Goal: Communication & Community: Share content

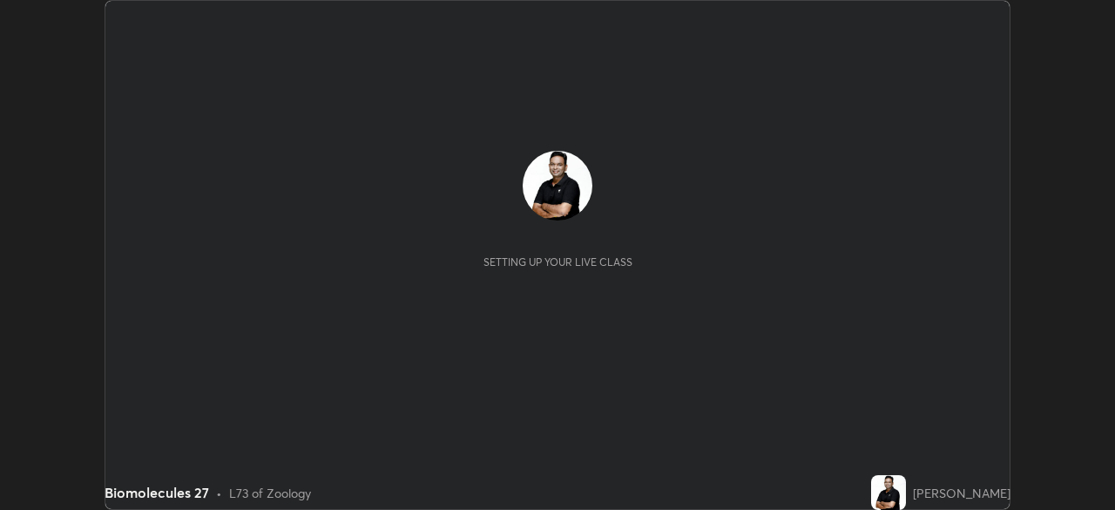
scroll to position [510, 1114]
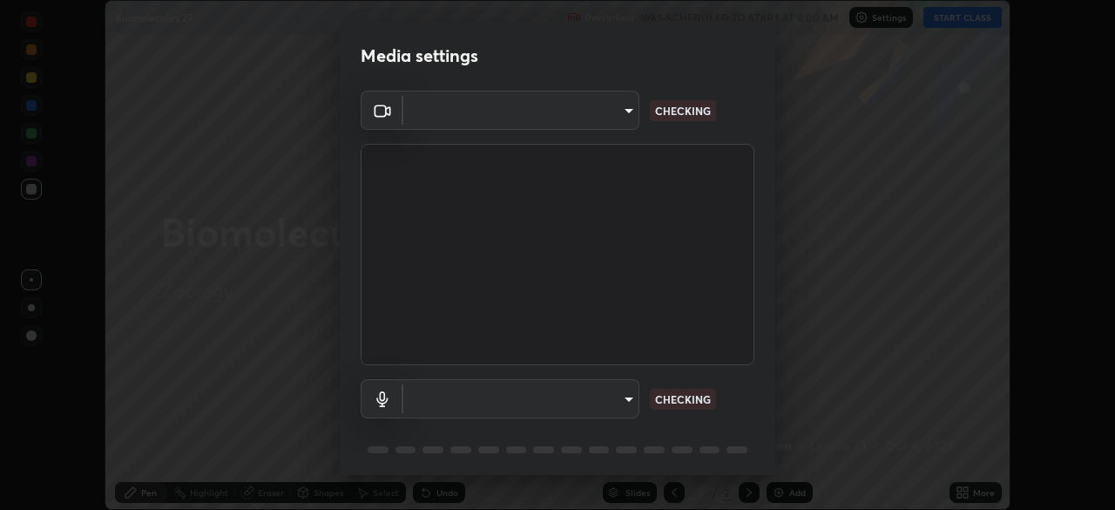
click at [621, 398] on body "Erase all Biomolecules 27 Recording WAS SCHEDULED TO START AT 8:00 AM Settings …" at bounding box center [557, 255] width 1115 height 510
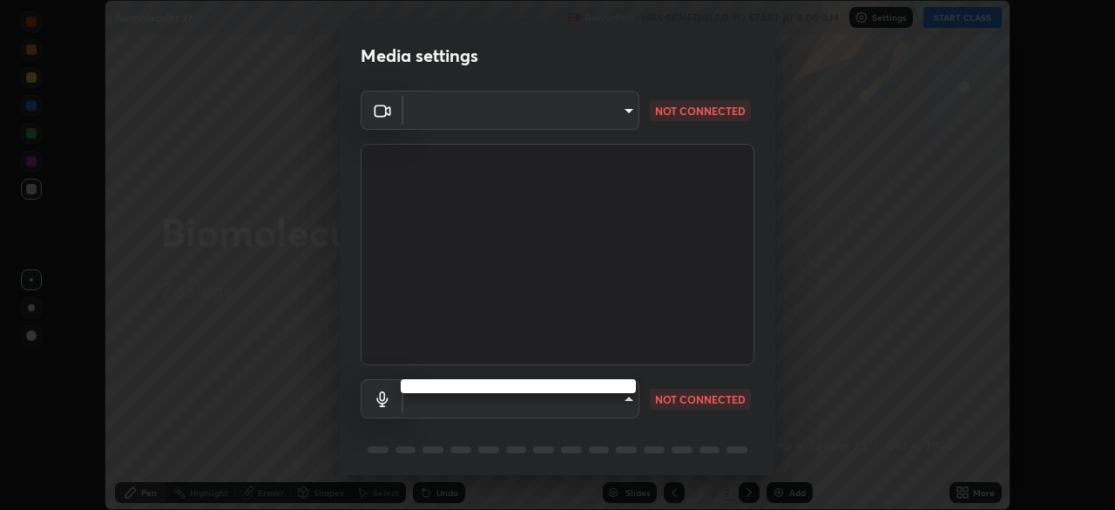
type input "09ecc5bada4ee907965ea0e478a95d4afed07b1251666ab8371fdf80b7aa1882"
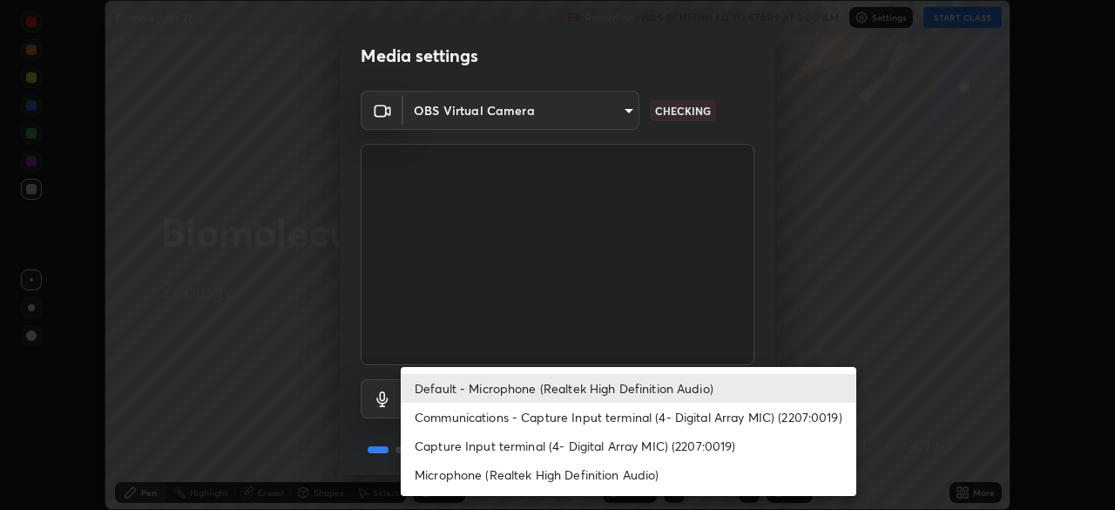
click at [620, 419] on li "Communications - Capture Input terminal (4- Digital Array MIC) (2207:0019)" at bounding box center [629, 417] width 456 height 29
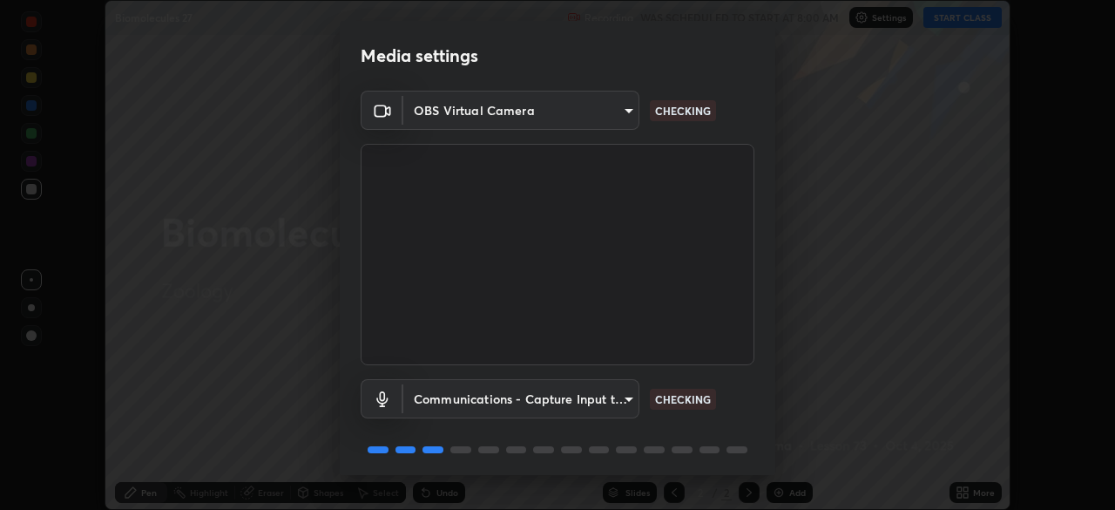
click at [613, 396] on body "Erase all Biomolecules 27 Recording WAS SCHEDULED TO START AT 8:00 AM Settings …" at bounding box center [557, 255] width 1115 height 510
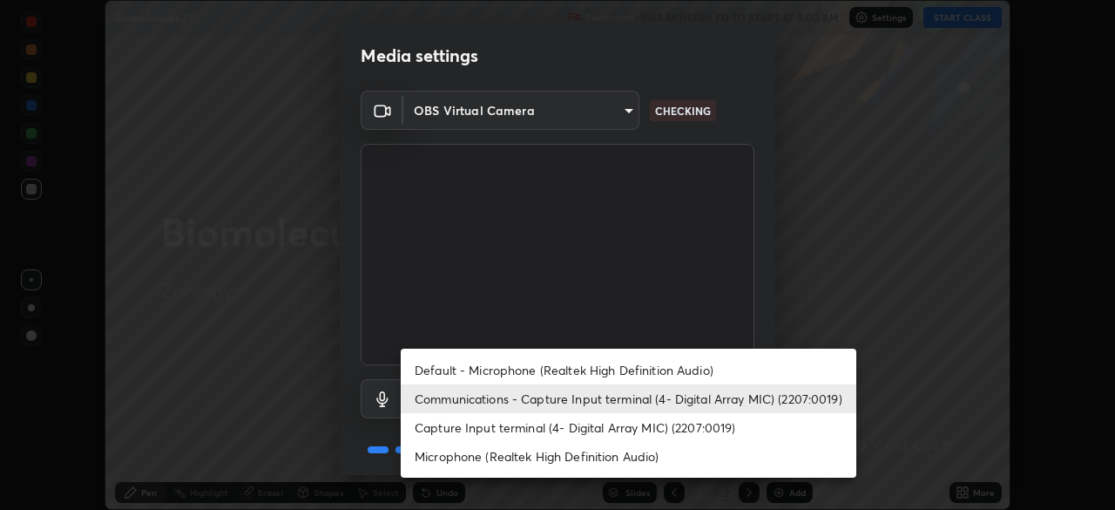
click at [606, 369] on li "Default - Microphone (Realtek High Definition Audio)" at bounding box center [629, 370] width 456 height 29
type input "default"
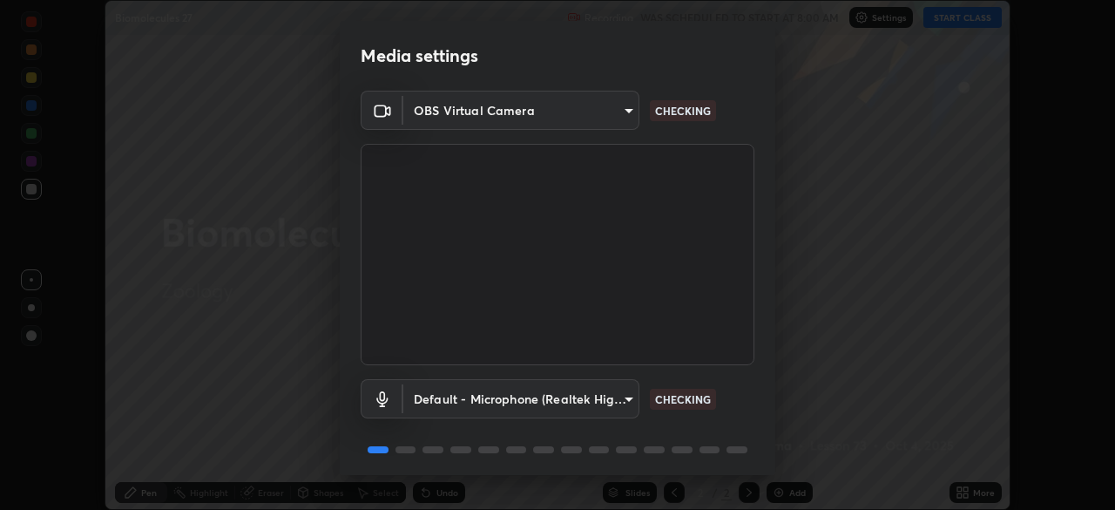
scroll to position [62, 0]
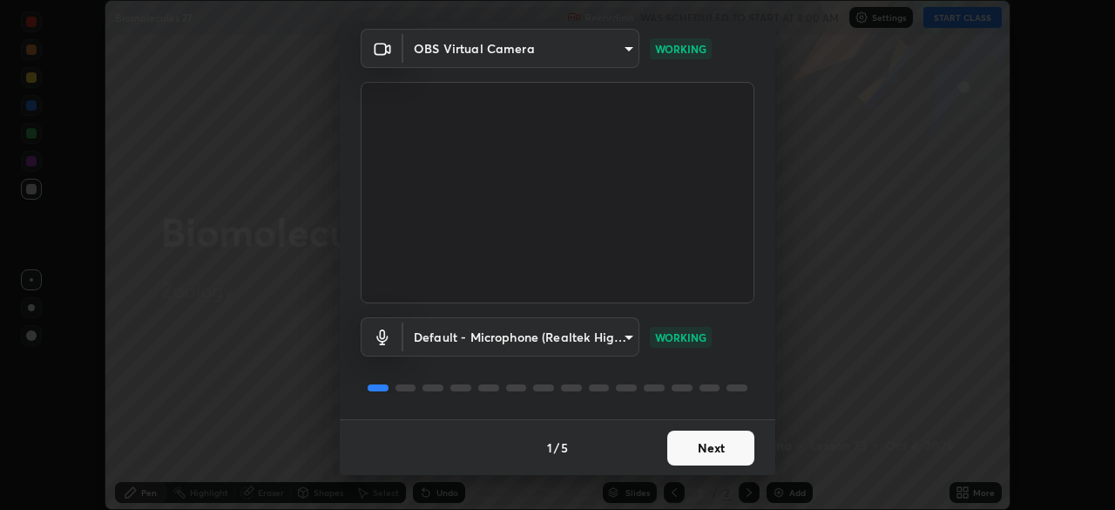
click at [725, 445] on button "Next" at bounding box center [710, 447] width 87 height 35
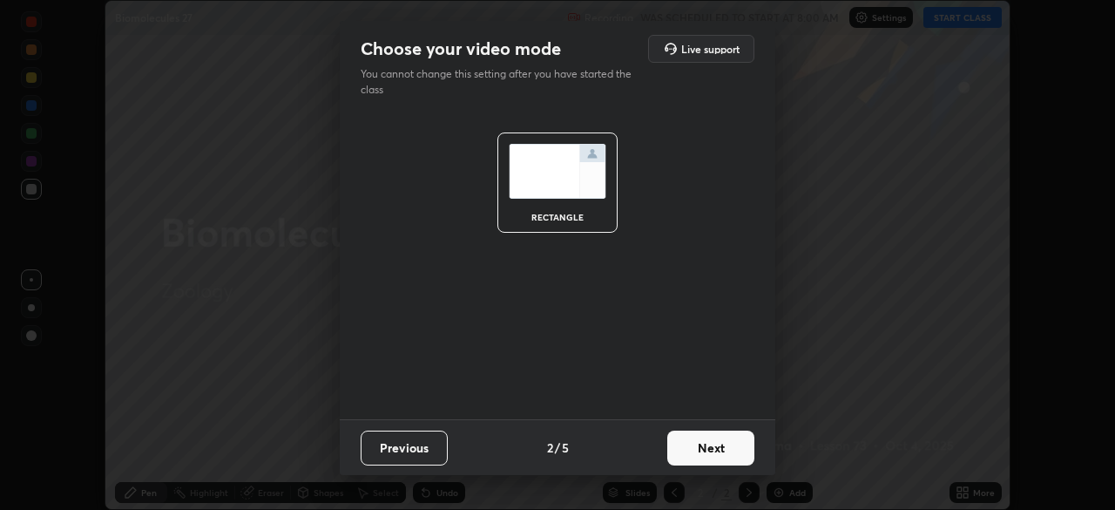
click at [728, 444] on button "Next" at bounding box center [710, 447] width 87 height 35
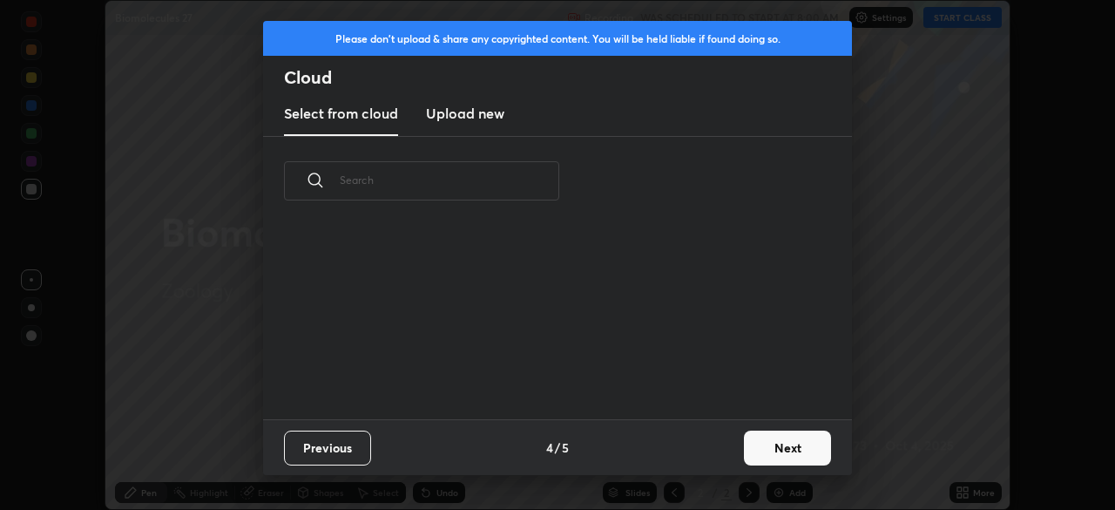
click at [767, 444] on button "Next" at bounding box center [787, 447] width 87 height 35
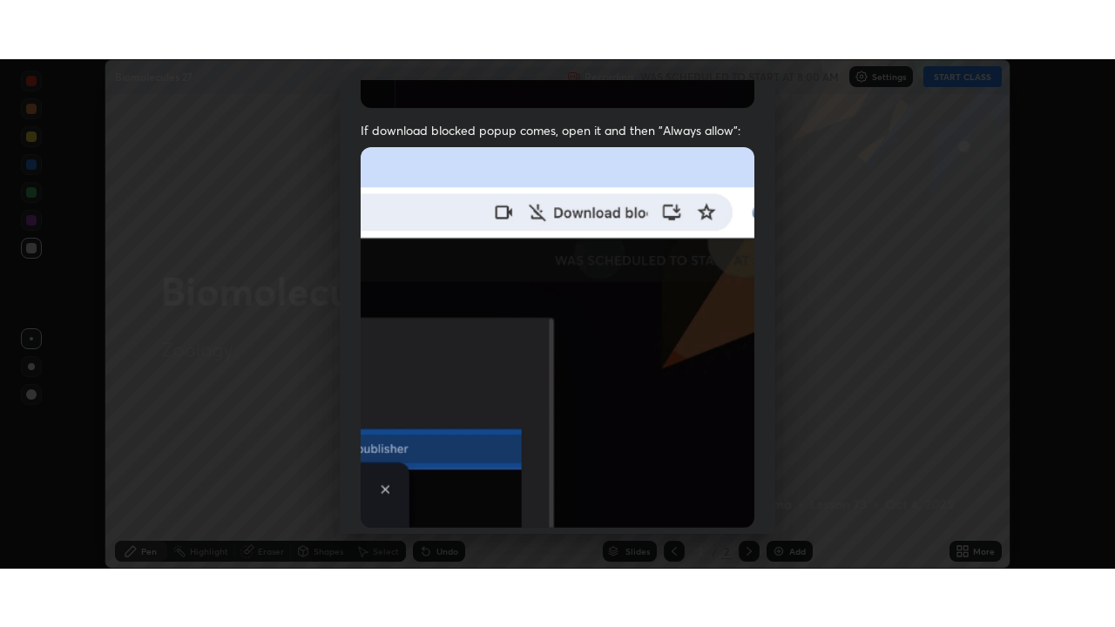
scroll to position [417, 0]
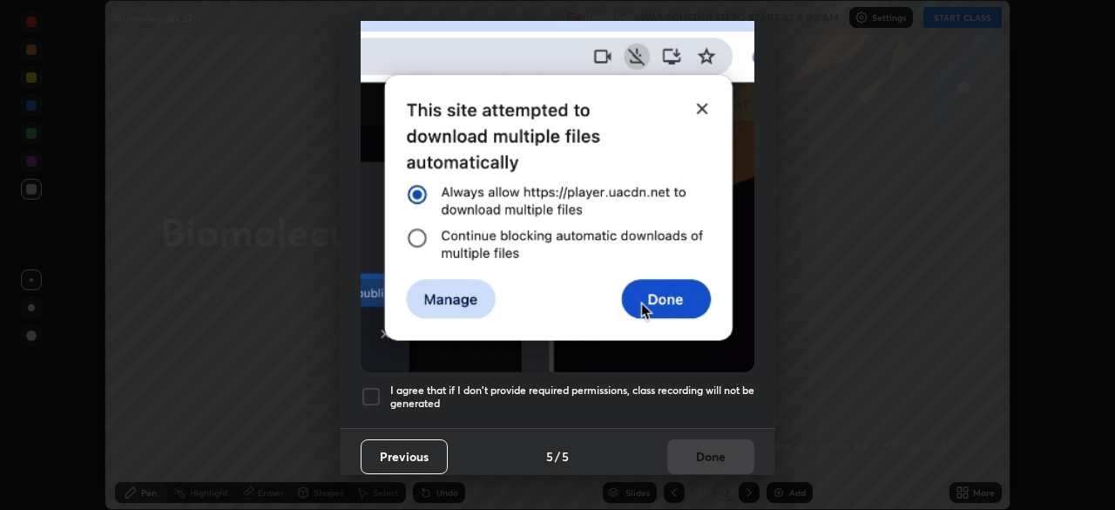
click at [376, 386] on div at bounding box center [371, 396] width 21 height 21
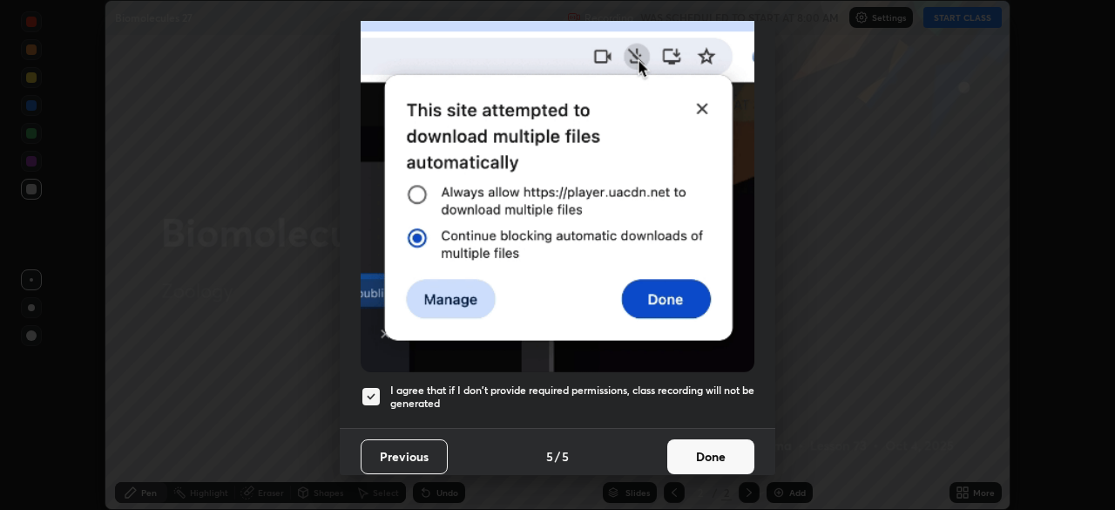
click at [726, 451] on button "Done" at bounding box center [710, 456] width 87 height 35
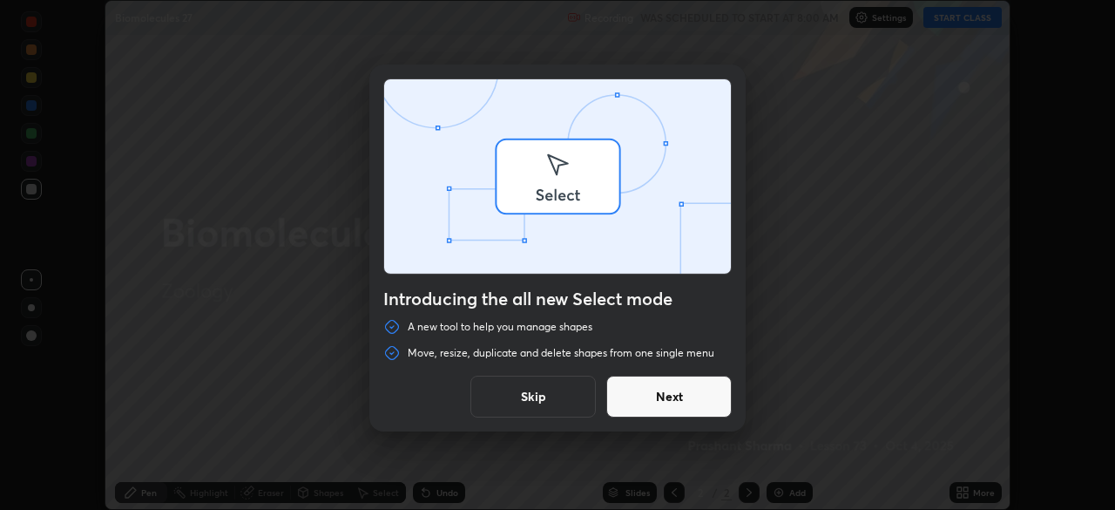
click at [968, 494] on div "Introducing the all new Select mode A new tool to help you manage shapes Move, …" at bounding box center [557, 255] width 1115 height 510
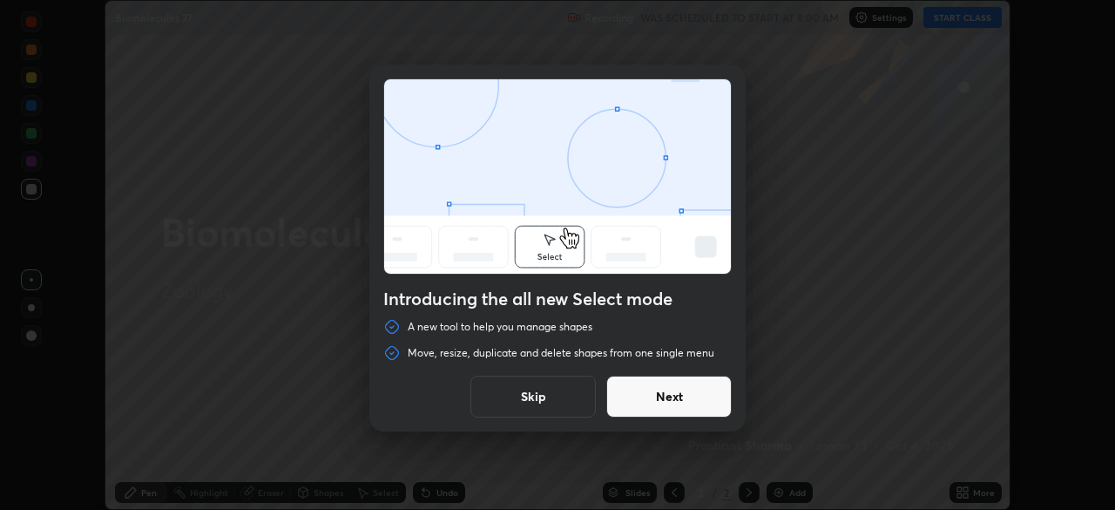
click at [574, 393] on button "Skip" at bounding box center [533, 397] width 125 height 42
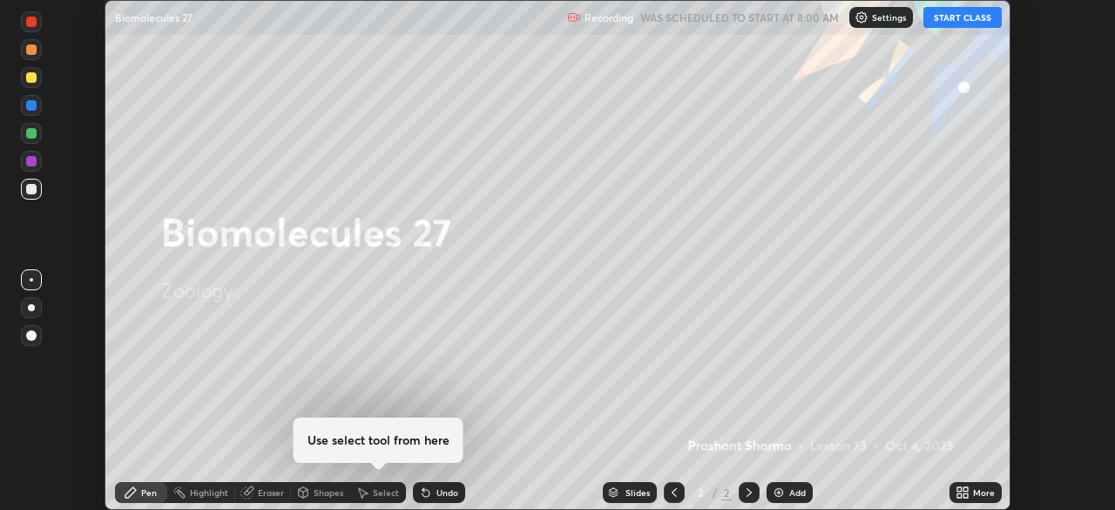
click at [962, 487] on icon at bounding box center [960, 489] width 4 height 4
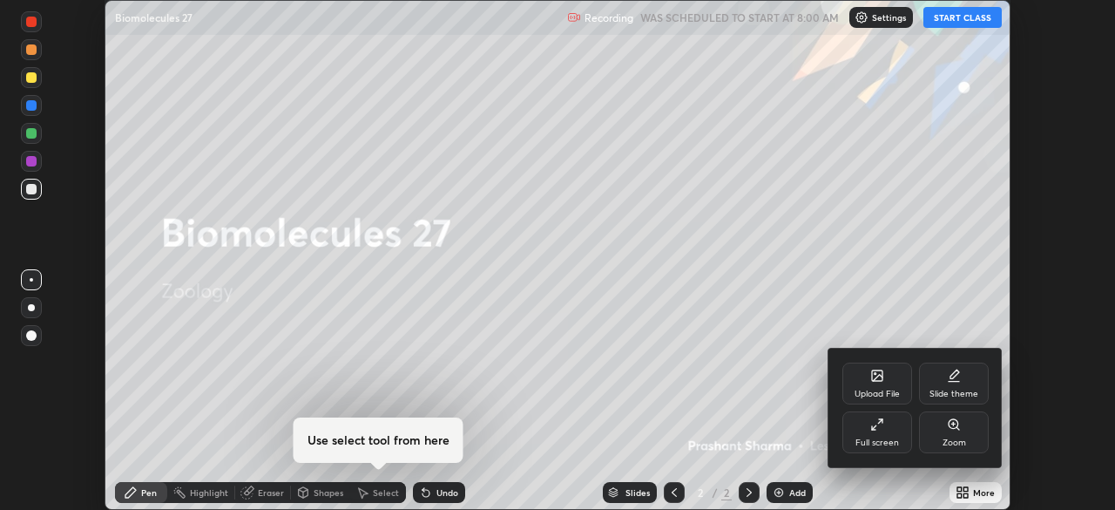
click at [952, 386] on div "Slide theme" at bounding box center [954, 383] width 70 height 42
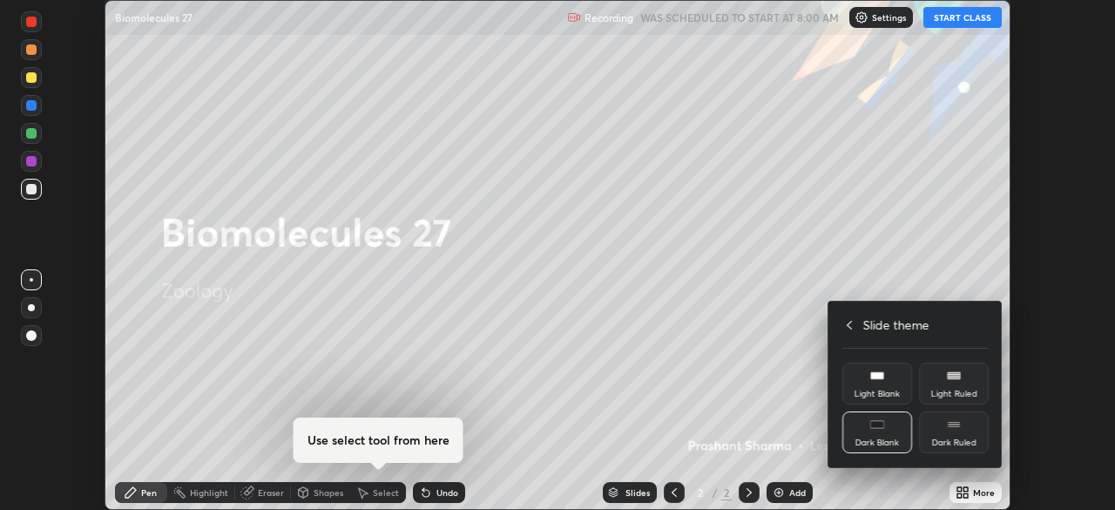
click at [884, 415] on div "Dark Blank" at bounding box center [878, 432] width 70 height 42
click at [887, 324] on h4 "Slide theme" at bounding box center [896, 324] width 66 height 18
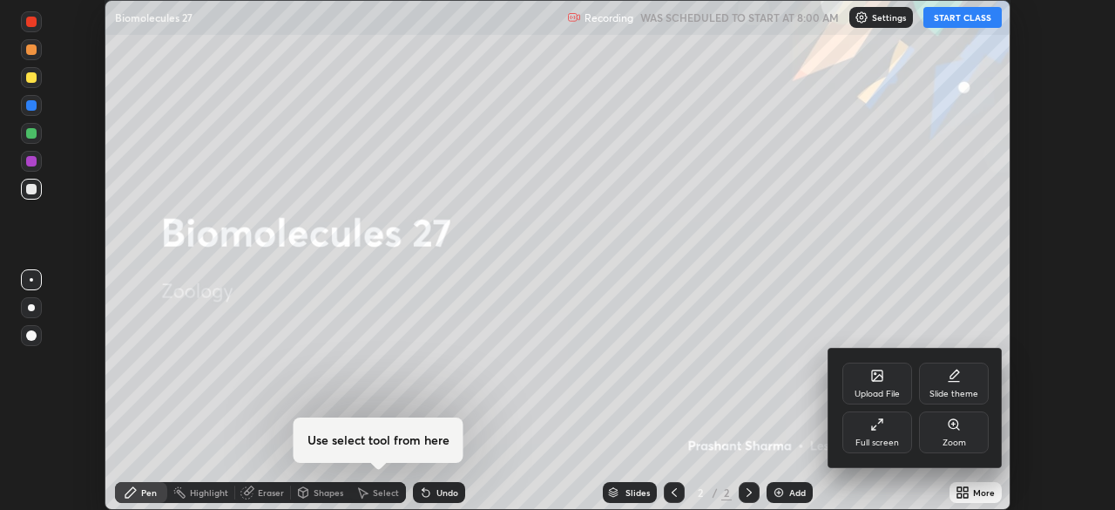
click at [880, 439] on div "Full screen" at bounding box center [878, 442] width 44 height 9
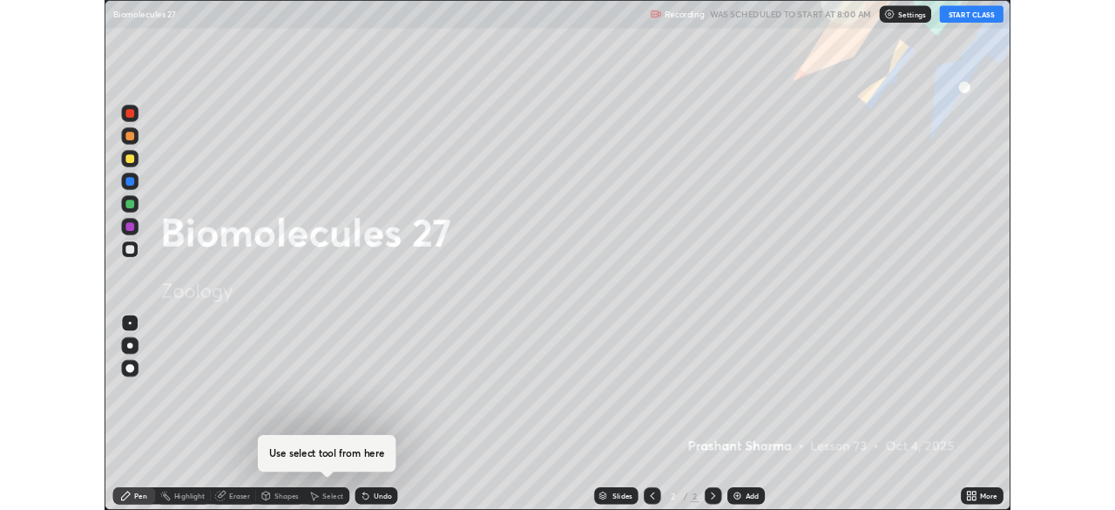
scroll to position [627, 1115]
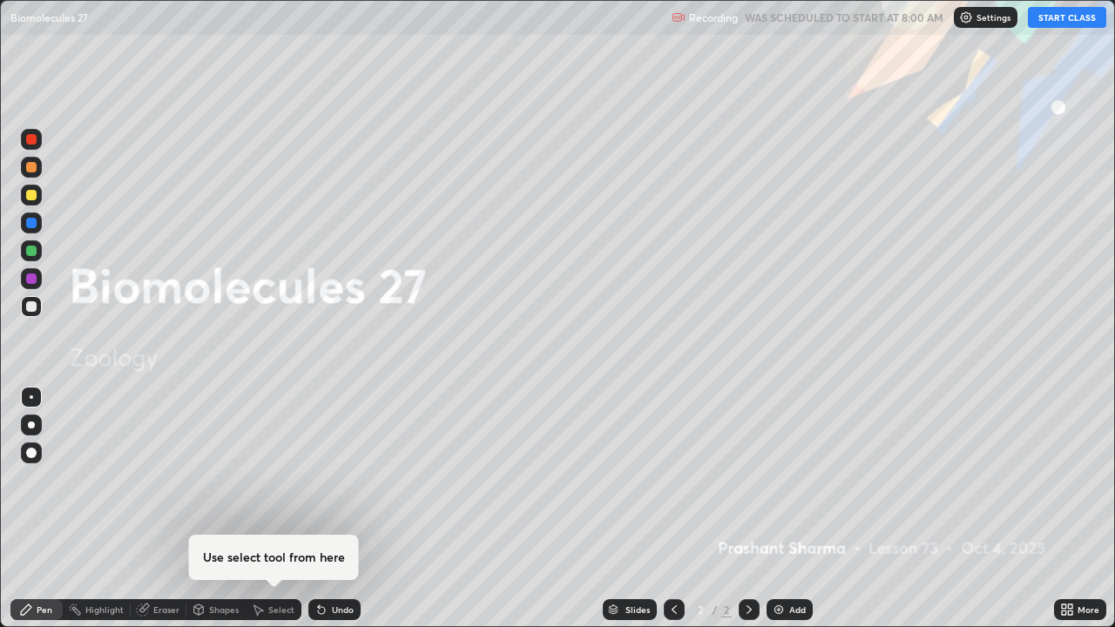
click at [796, 509] on div "Add" at bounding box center [797, 610] width 17 height 9
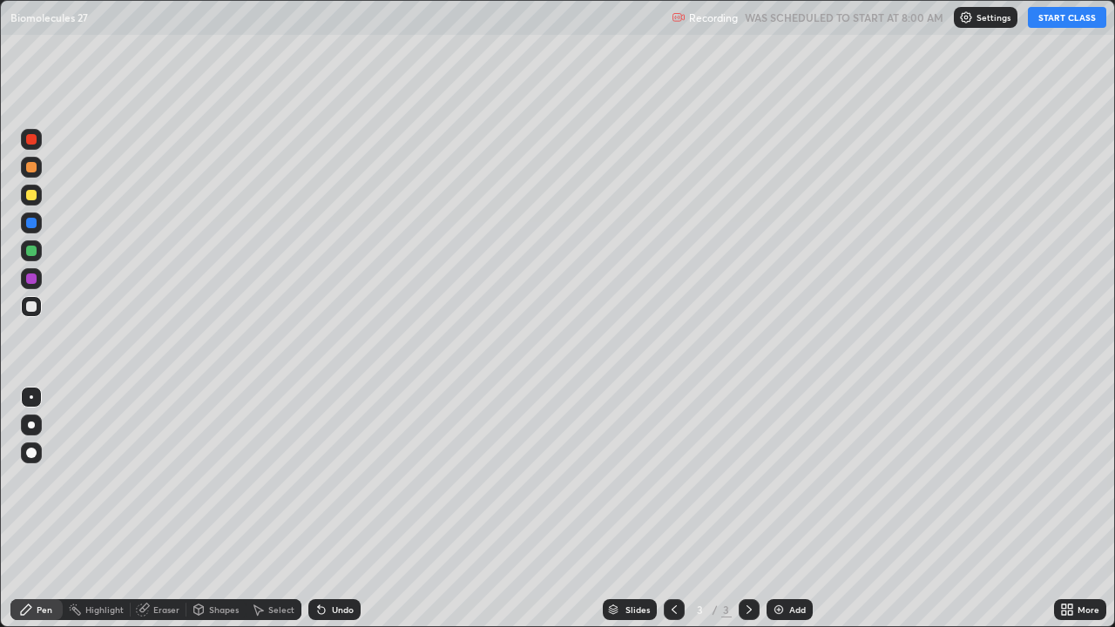
click at [1059, 17] on button "START CLASS" at bounding box center [1067, 17] width 78 height 21
click at [29, 202] on div at bounding box center [31, 195] width 21 height 21
click at [272, 509] on div "Select" at bounding box center [274, 609] width 56 height 21
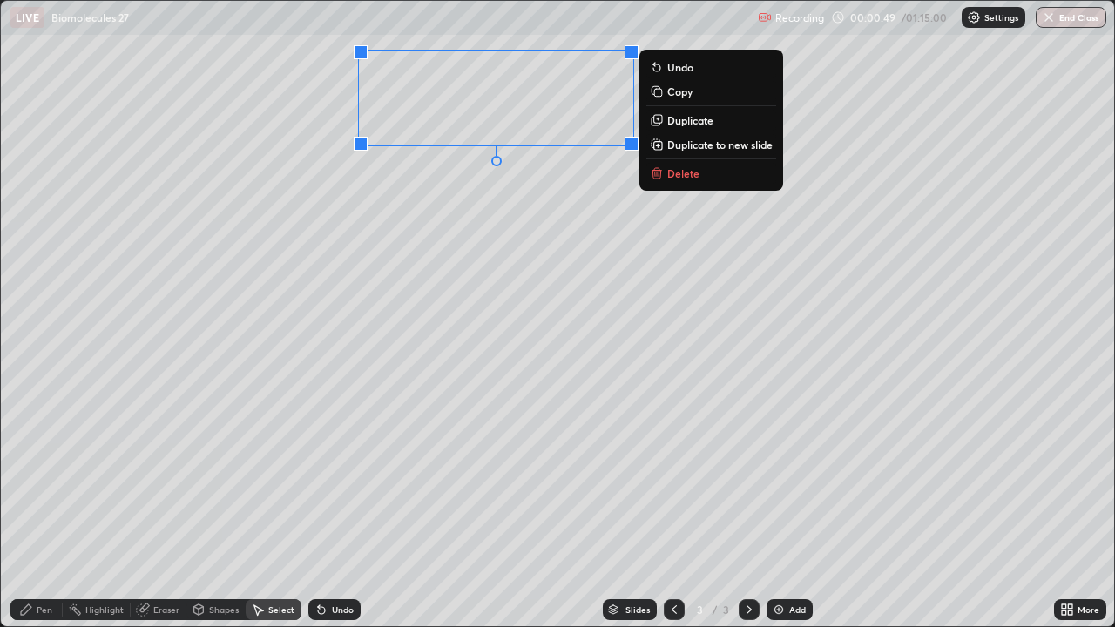
click at [351, 292] on div "0 ° Undo Copy Duplicate Duplicate to new slide Delete" at bounding box center [558, 314] width 1114 height 626
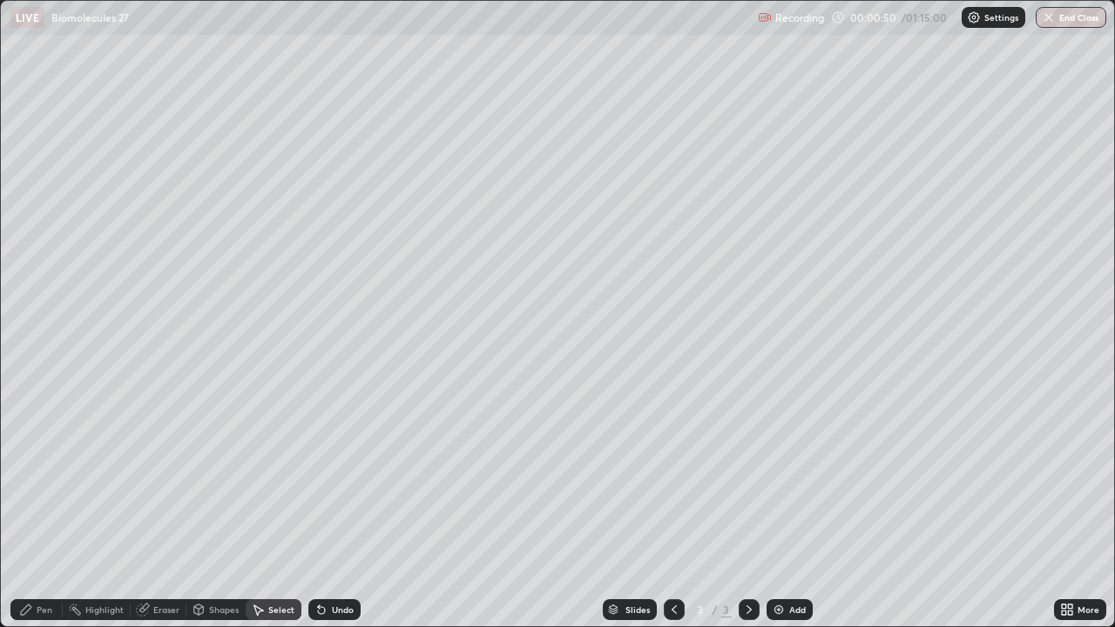
click at [37, 509] on div "Pen" at bounding box center [45, 610] width 16 height 9
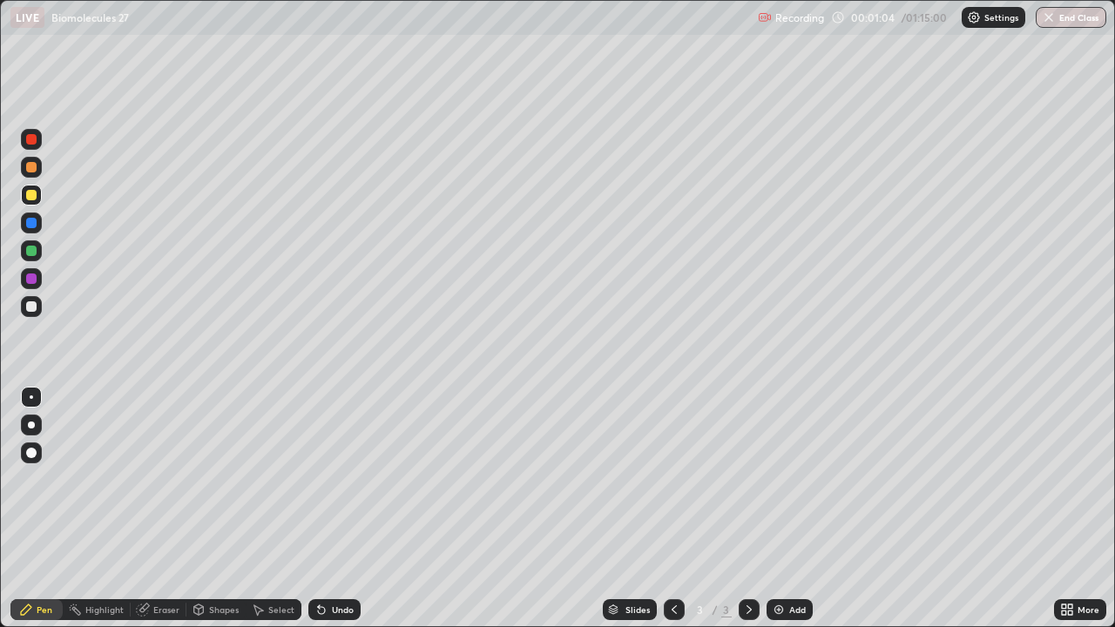
click at [335, 509] on div "Undo" at bounding box center [343, 610] width 22 height 9
click at [343, 509] on div "Undo" at bounding box center [343, 610] width 22 height 9
click at [29, 249] on div at bounding box center [31, 251] width 10 height 10
click at [161, 509] on div "Eraser" at bounding box center [166, 610] width 26 height 9
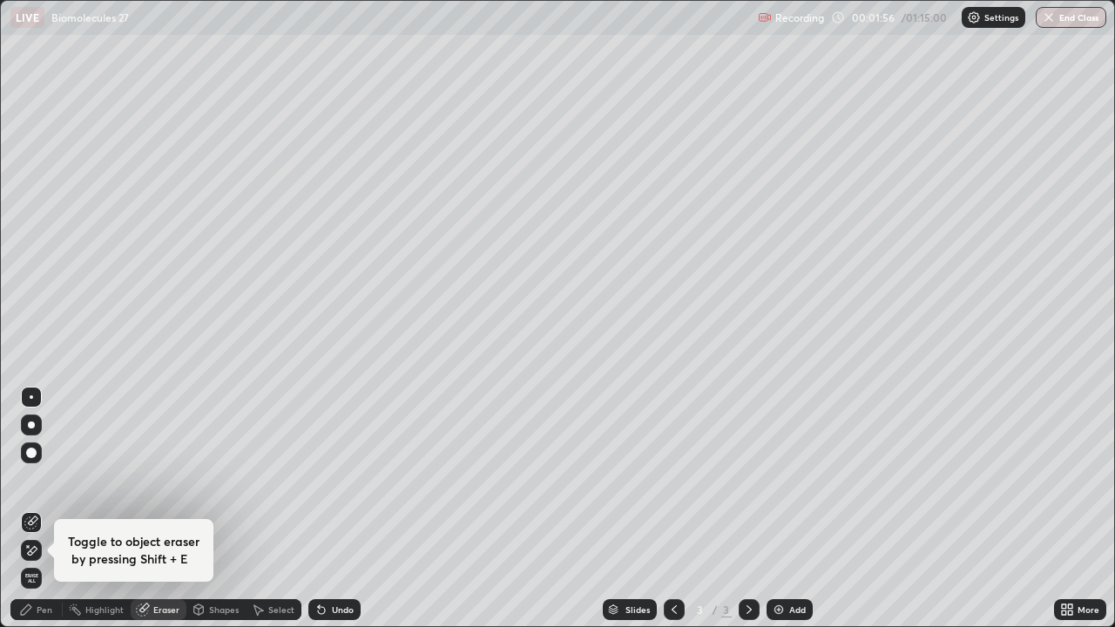
click at [44, 509] on div "Pen" at bounding box center [45, 610] width 16 height 9
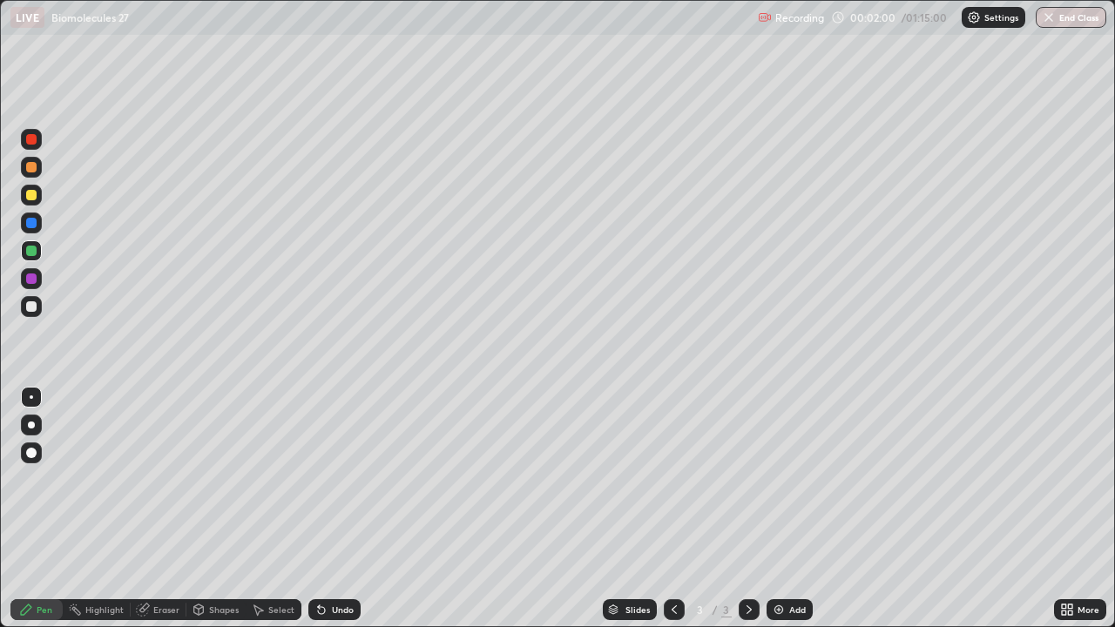
click at [33, 282] on div at bounding box center [31, 279] width 10 height 10
click at [35, 223] on div at bounding box center [31, 223] width 10 height 10
click at [29, 453] on div at bounding box center [31, 453] width 10 height 10
click at [31, 311] on div at bounding box center [31, 306] width 10 height 10
click at [29, 388] on div at bounding box center [31, 397] width 21 height 21
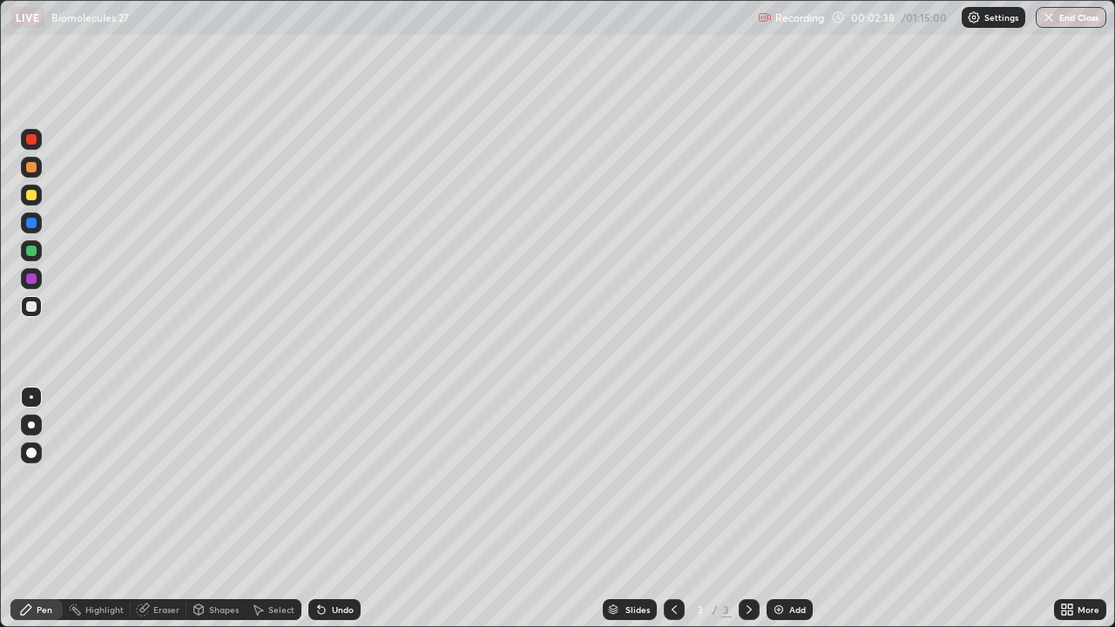
click at [32, 170] on div at bounding box center [31, 167] width 10 height 10
click at [34, 419] on div at bounding box center [31, 425] width 21 height 21
click at [748, 509] on icon at bounding box center [749, 610] width 14 height 14
click at [784, 509] on div "Add" at bounding box center [790, 609] width 46 height 21
click at [24, 301] on div at bounding box center [31, 306] width 21 height 21
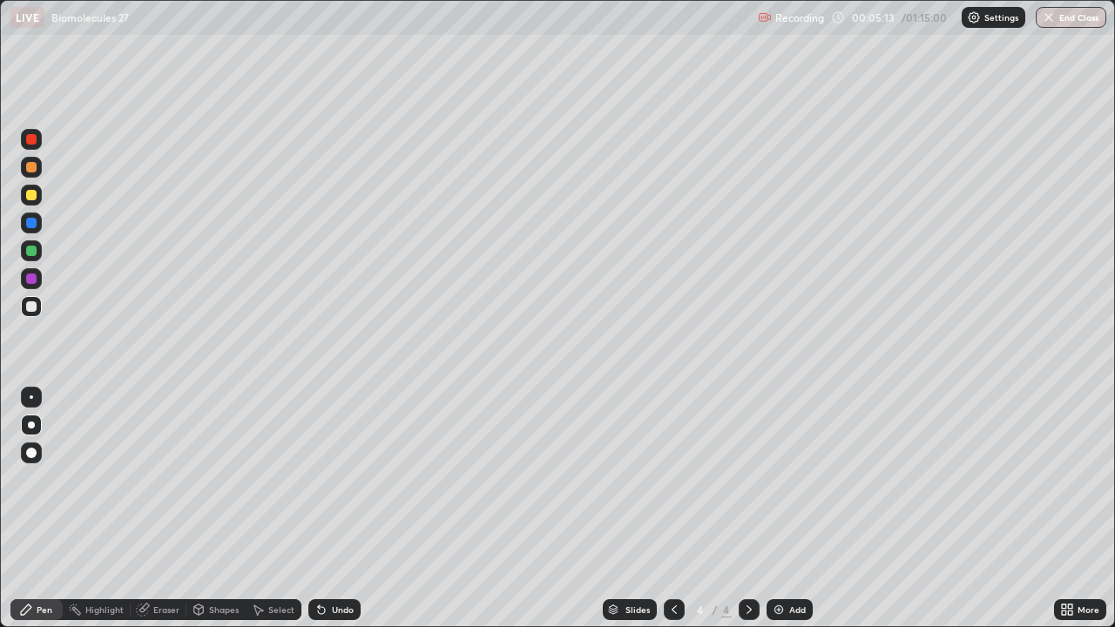
click at [32, 401] on div at bounding box center [31, 397] width 21 height 21
click at [343, 509] on div "Undo" at bounding box center [343, 610] width 22 height 9
click at [341, 509] on div "Undo" at bounding box center [343, 610] width 22 height 9
click at [347, 509] on div "Undo" at bounding box center [343, 610] width 22 height 9
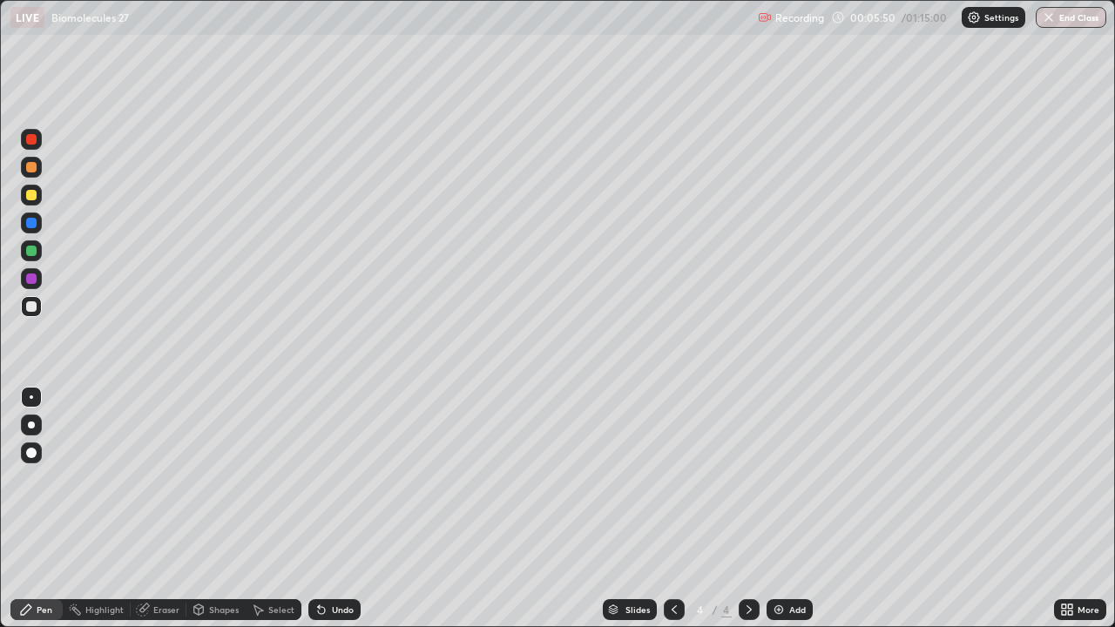
click at [342, 509] on div "Undo" at bounding box center [343, 610] width 22 height 9
click at [341, 509] on div "Undo" at bounding box center [343, 610] width 22 height 9
click at [33, 279] on div at bounding box center [31, 279] width 10 height 10
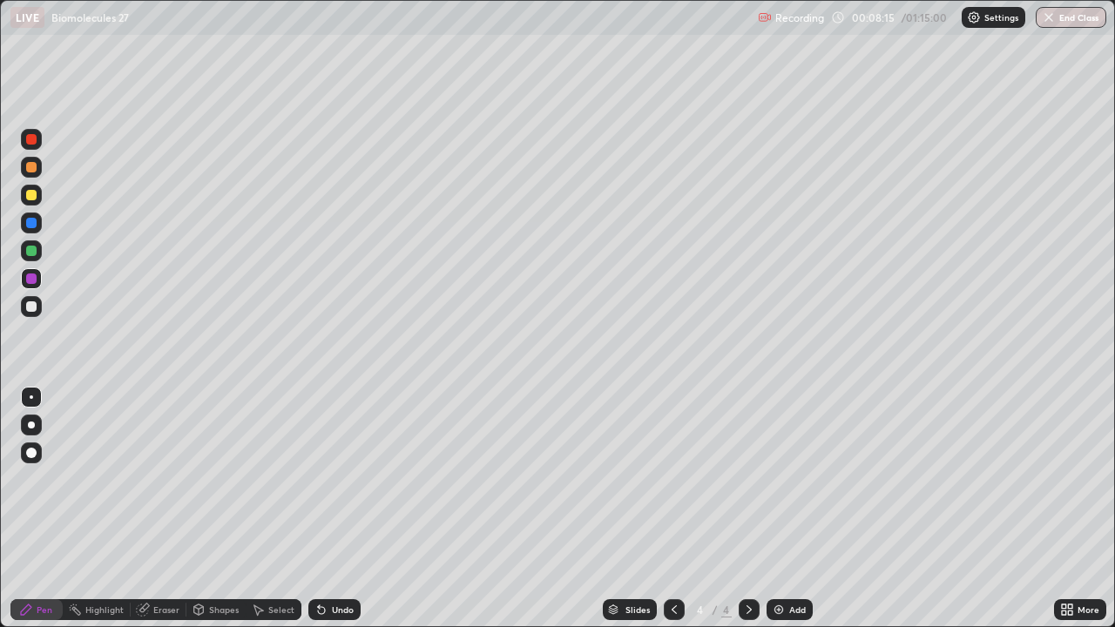
click at [29, 445] on div at bounding box center [31, 453] width 21 height 21
click at [35, 306] on div at bounding box center [31, 306] width 10 height 10
click at [31, 397] on div at bounding box center [31, 397] width 3 height 3
click at [27, 279] on div at bounding box center [31, 279] width 10 height 10
click at [34, 445] on div at bounding box center [31, 453] width 21 height 21
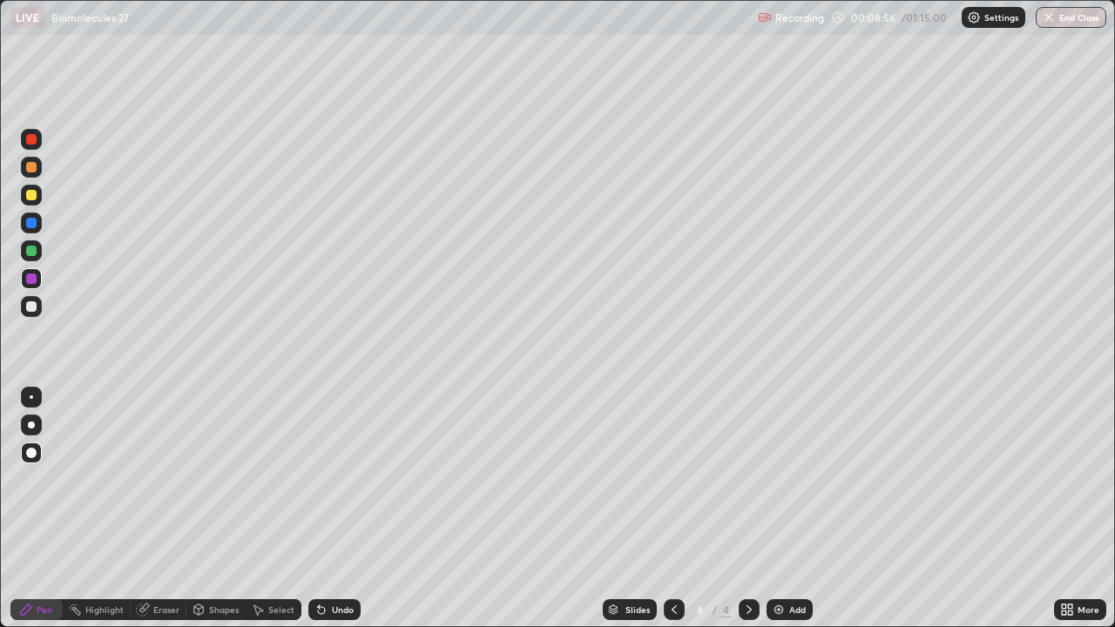
click at [349, 509] on div "Undo" at bounding box center [343, 610] width 22 height 9
click at [342, 509] on div "Undo" at bounding box center [343, 610] width 22 height 9
click at [31, 397] on div at bounding box center [31, 397] width 3 height 3
click at [33, 311] on div at bounding box center [31, 306] width 10 height 10
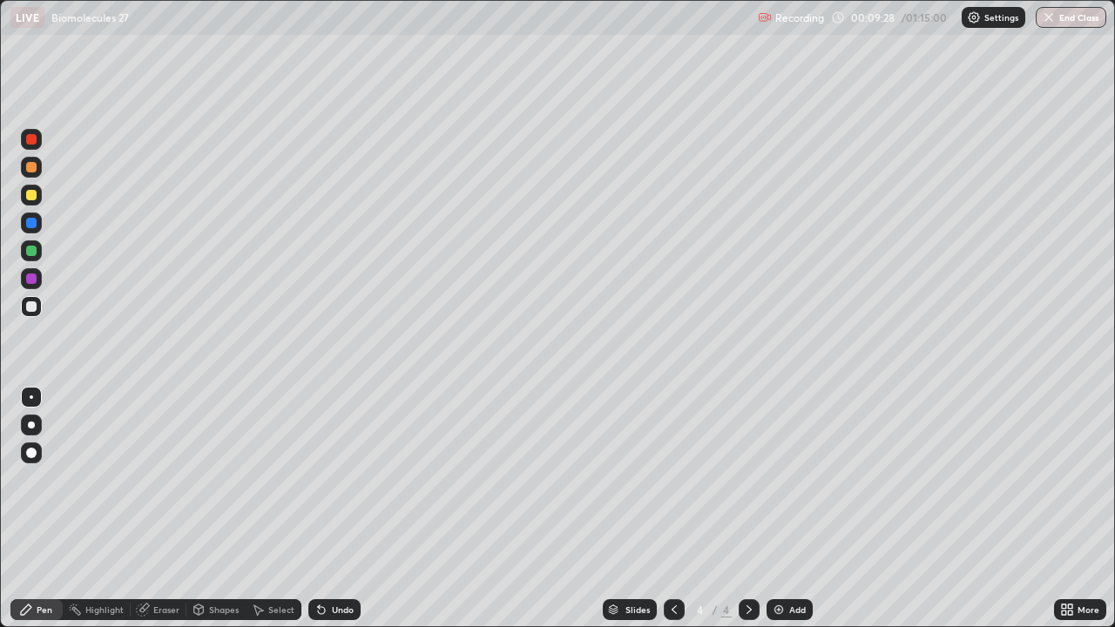
click at [35, 200] on div at bounding box center [31, 195] width 21 height 21
click at [29, 306] on div at bounding box center [31, 306] width 10 height 10
click at [35, 249] on div at bounding box center [31, 251] width 10 height 10
click at [31, 397] on div at bounding box center [31, 397] width 3 height 3
click at [327, 509] on div "Undo" at bounding box center [334, 609] width 52 height 21
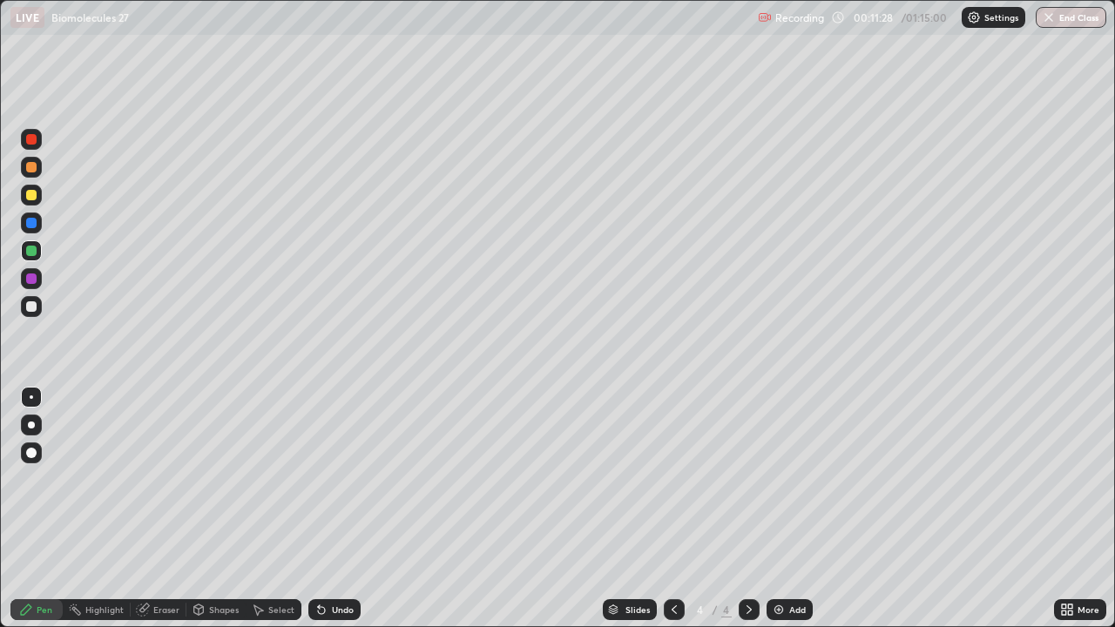
click at [332, 509] on div "Undo" at bounding box center [343, 610] width 22 height 9
click at [328, 509] on div "Undo" at bounding box center [334, 609] width 52 height 21
click at [327, 509] on div "Undo" at bounding box center [334, 609] width 52 height 21
click at [155, 509] on div "Eraser" at bounding box center [166, 610] width 26 height 9
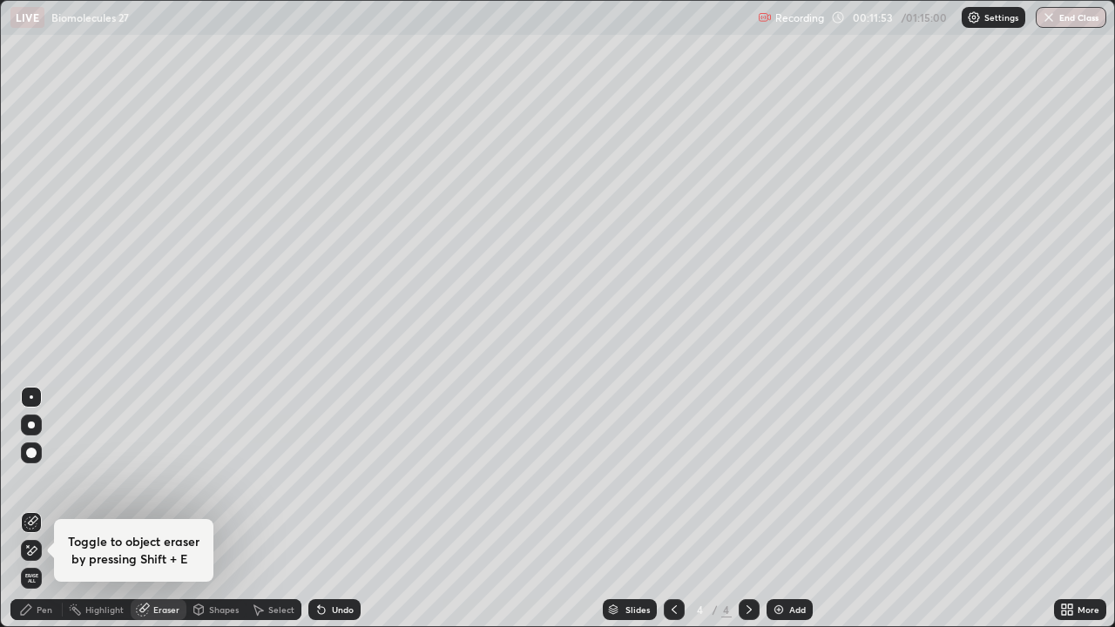
click at [48, 509] on div "Pen" at bounding box center [45, 610] width 16 height 9
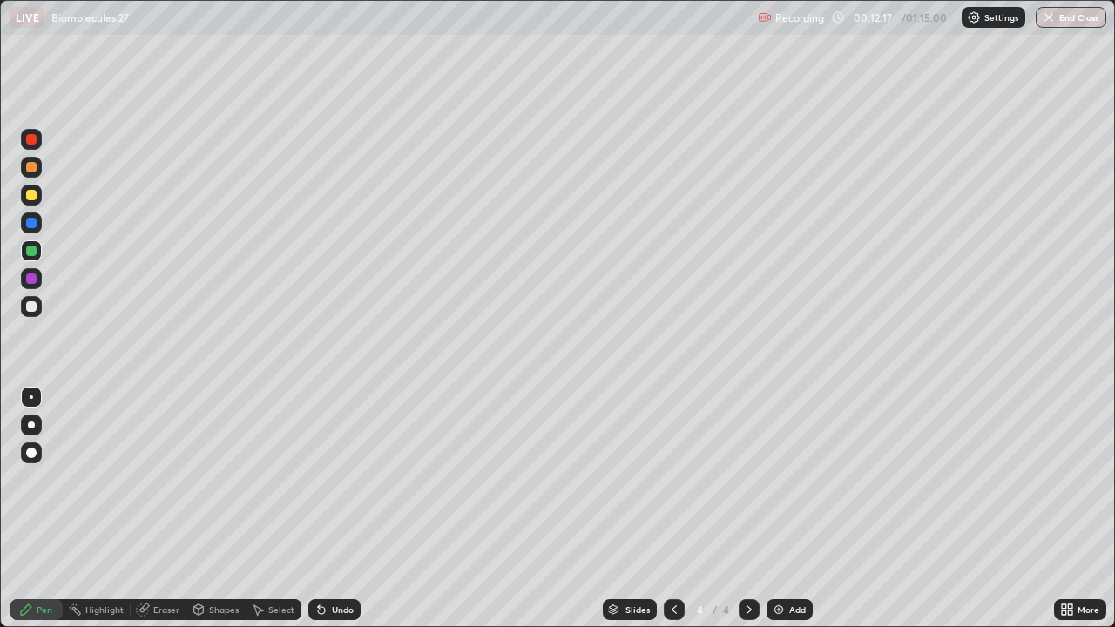
click at [30, 279] on div at bounding box center [31, 279] width 10 height 10
click at [36, 446] on div at bounding box center [31, 453] width 21 height 21
click at [30, 170] on div at bounding box center [31, 167] width 10 height 10
click at [30, 396] on div at bounding box center [31, 397] width 3 height 3
click at [1064, 509] on icon at bounding box center [1064, 607] width 4 height 4
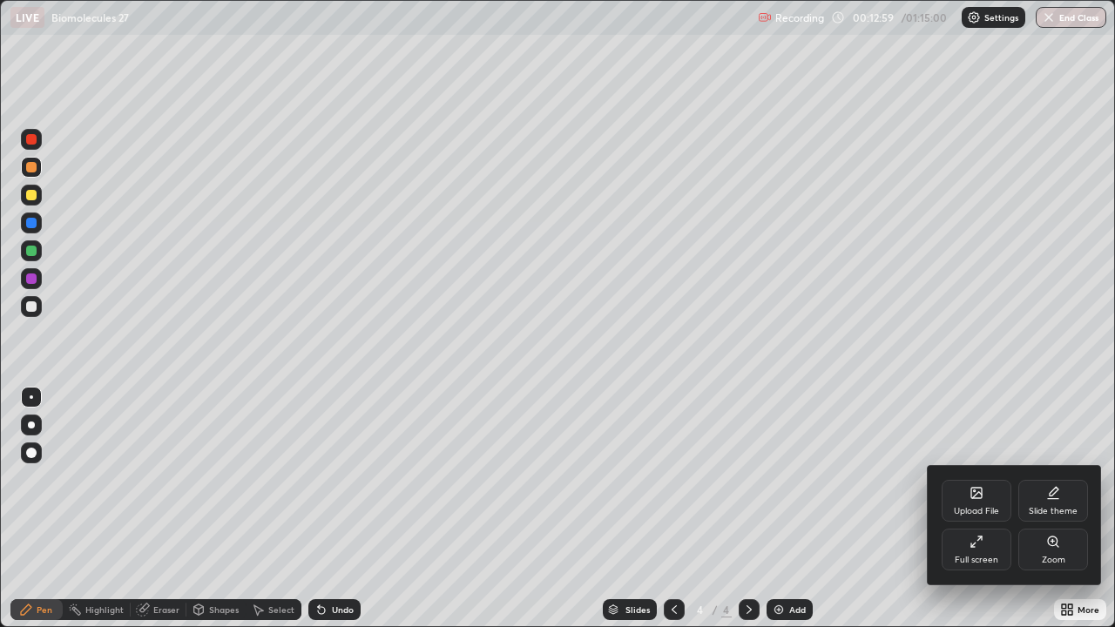
click at [996, 509] on div "Full screen" at bounding box center [977, 550] width 70 height 42
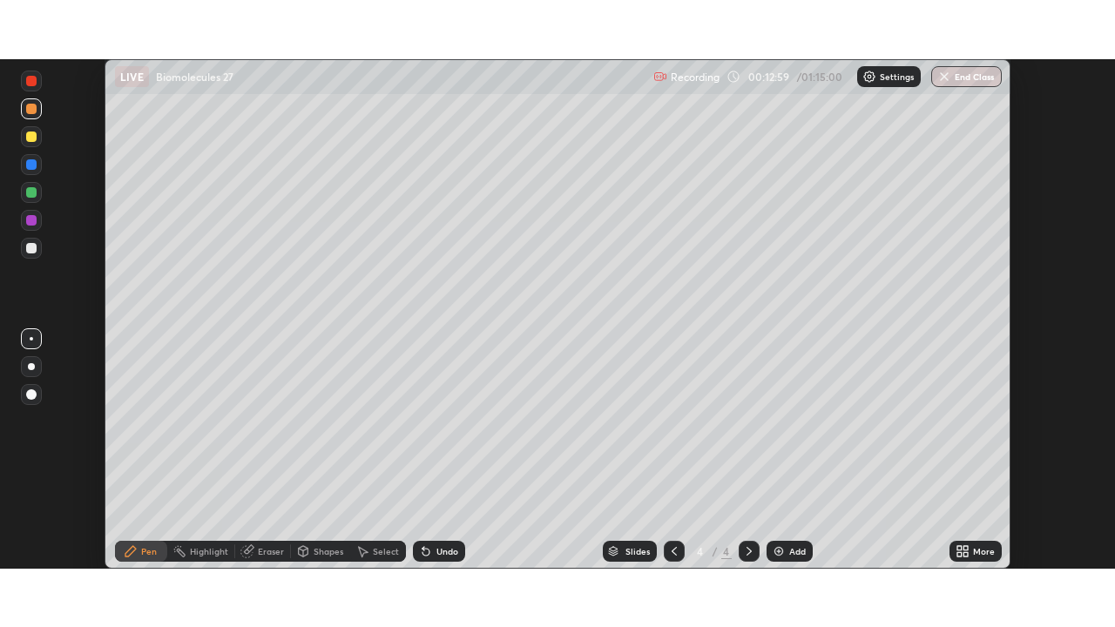
scroll to position [86623, 86018]
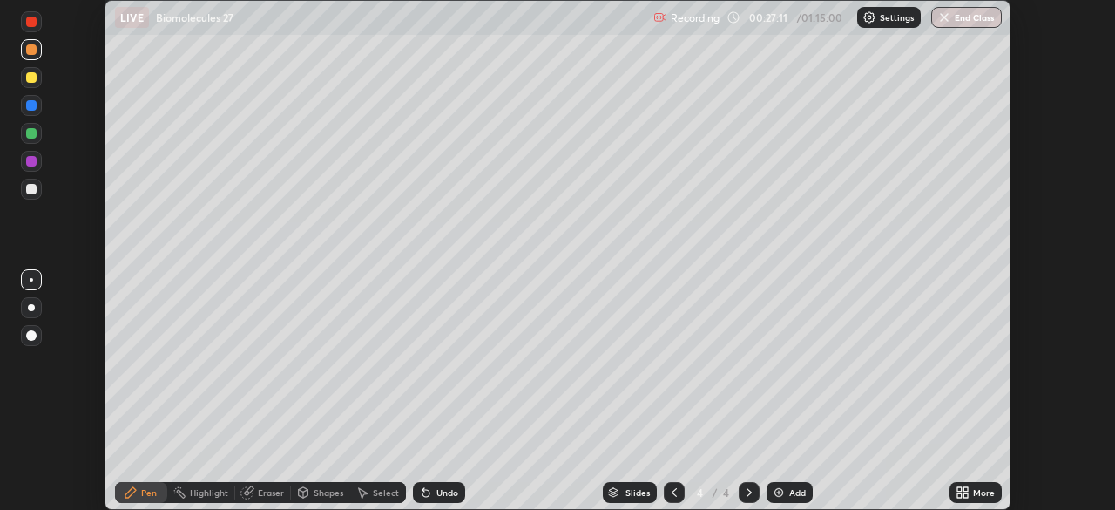
click at [963, 491] on icon at bounding box center [963, 492] width 14 height 14
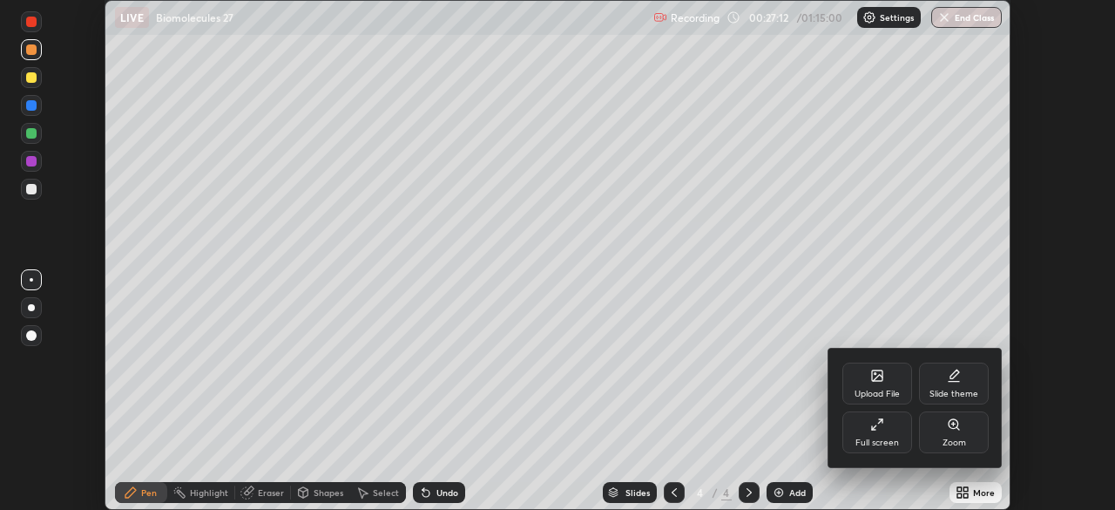
click at [886, 432] on div "Full screen" at bounding box center [878, 432] width 70 height 42
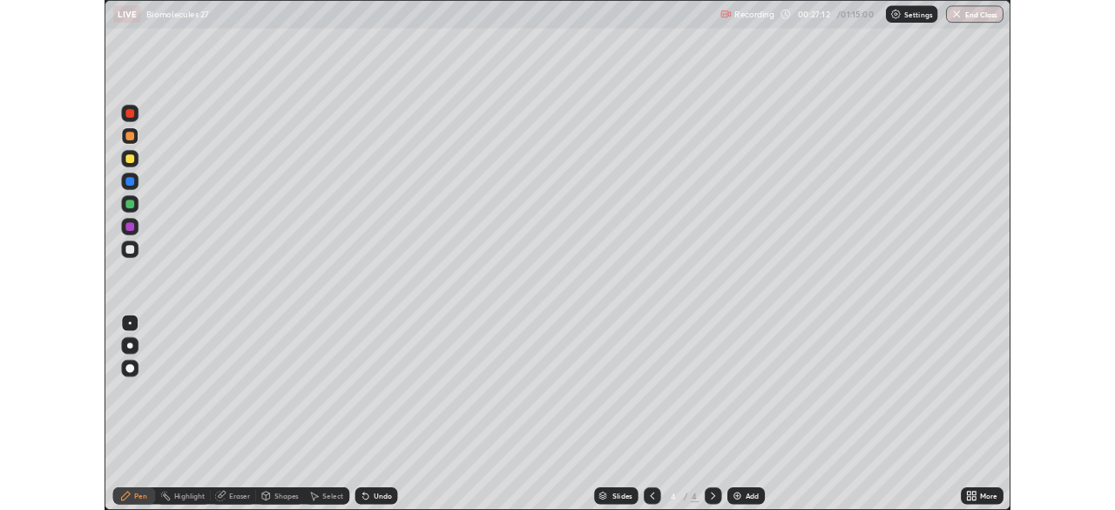
scroll to position [627, 1115]
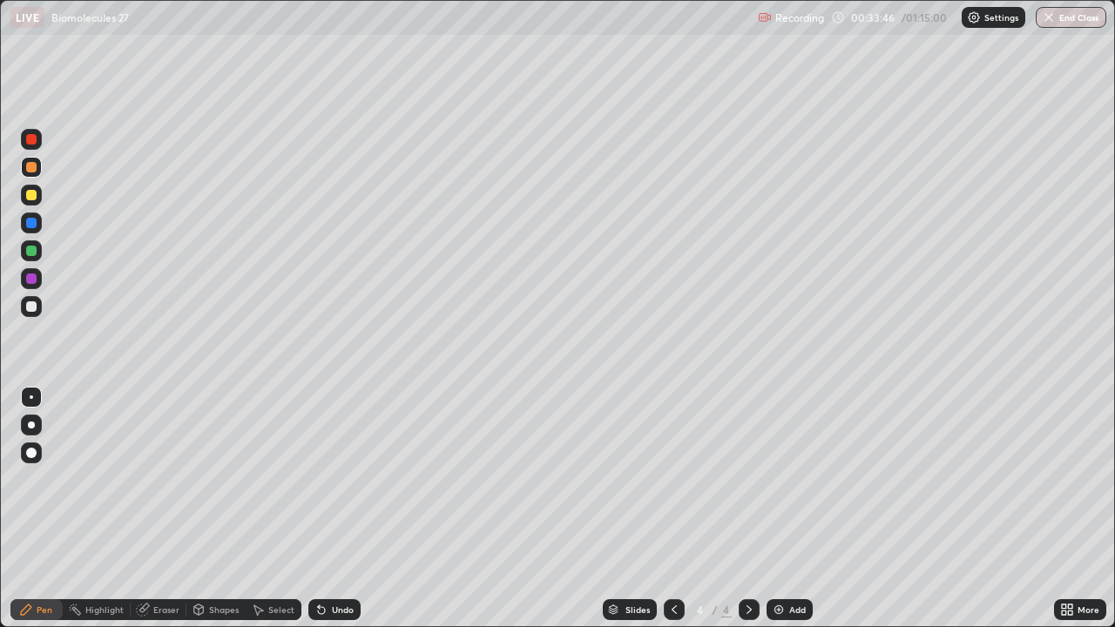
click at [1065, 509] on icon at bounding box center [1067, 610] width 14 height 14
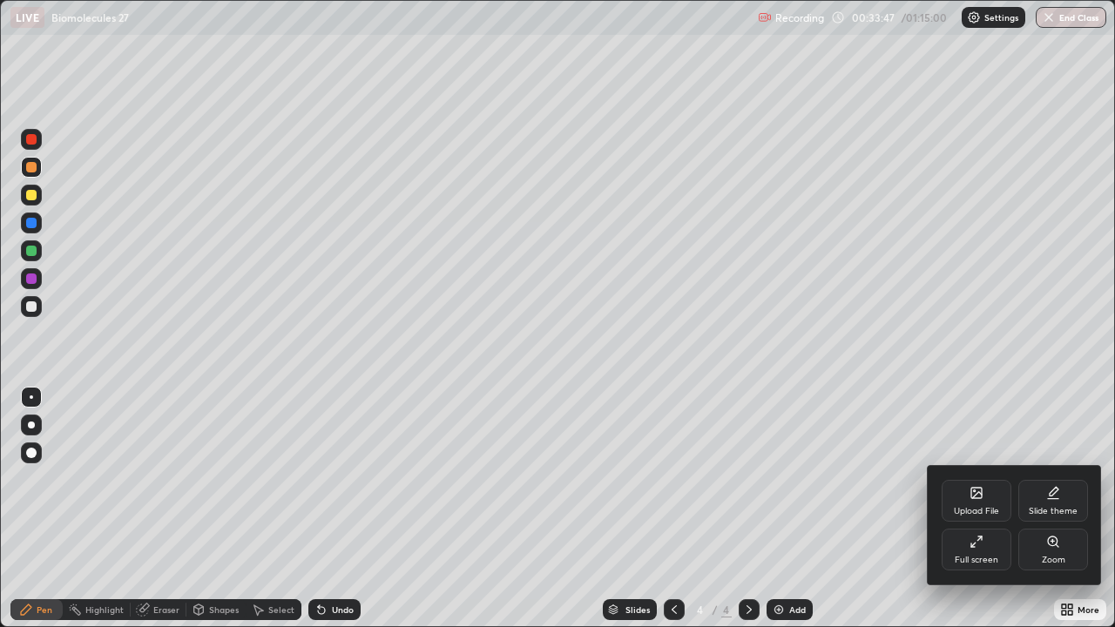
click at [990, 509] on div "Full screen" at bounding box center [977, 550] width 70 height 42
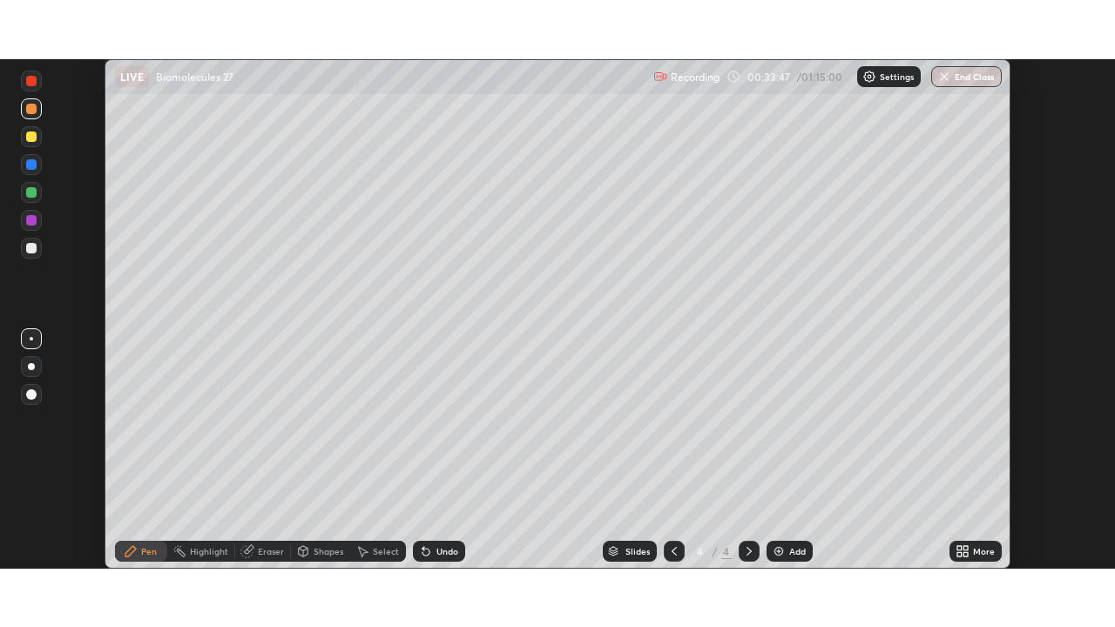
scroll to position [86623, 86018]
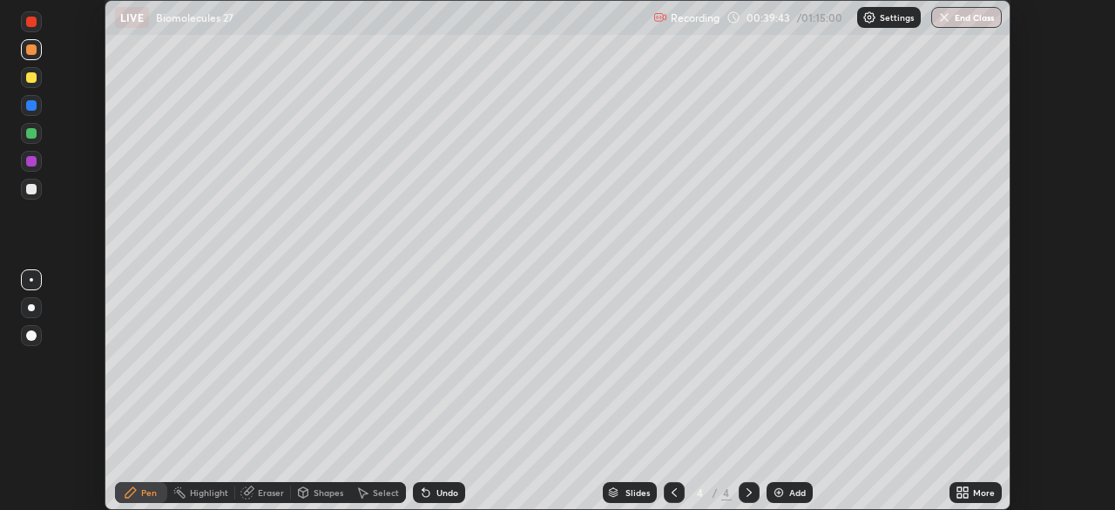
click at [788, 484] on div "Add" at bounding box center [790, 492] width 46 height 21
click at [966, 488] on icon at bounding box center [966, 489] width 4 height 4
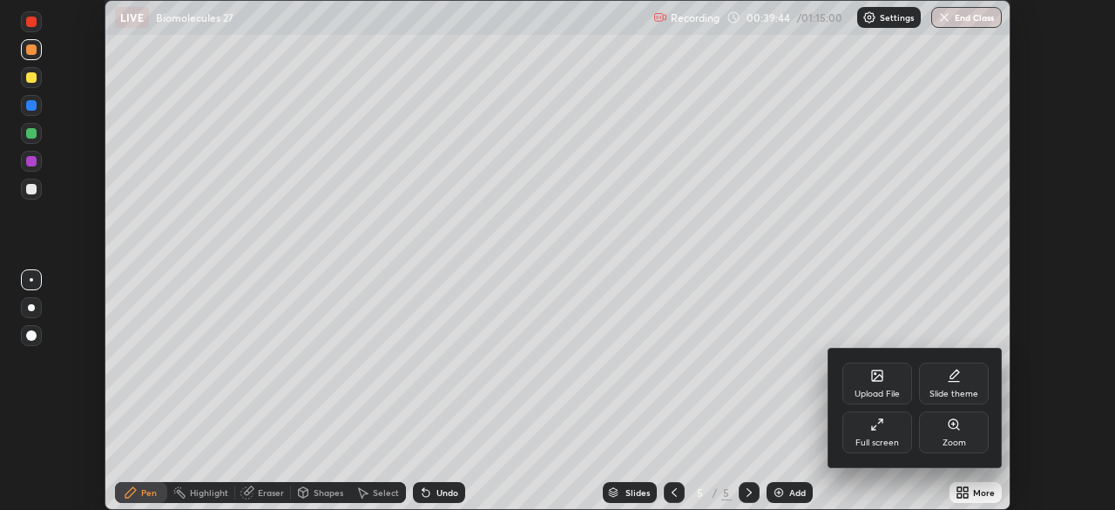
click at [867, 427] on div "Full screen" at bounding box center [878, 432] width 70 height 42
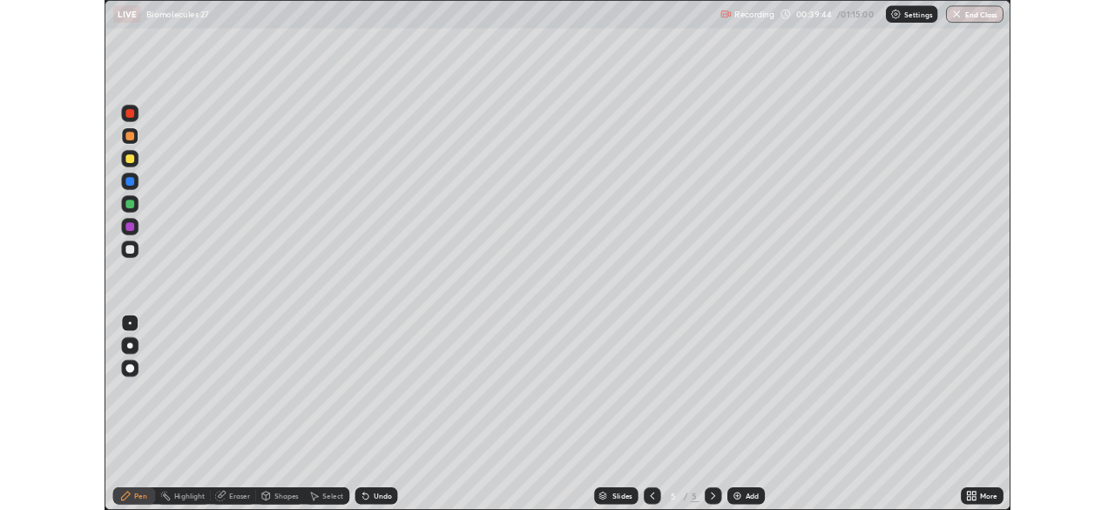
scroll to position [627, 1115]
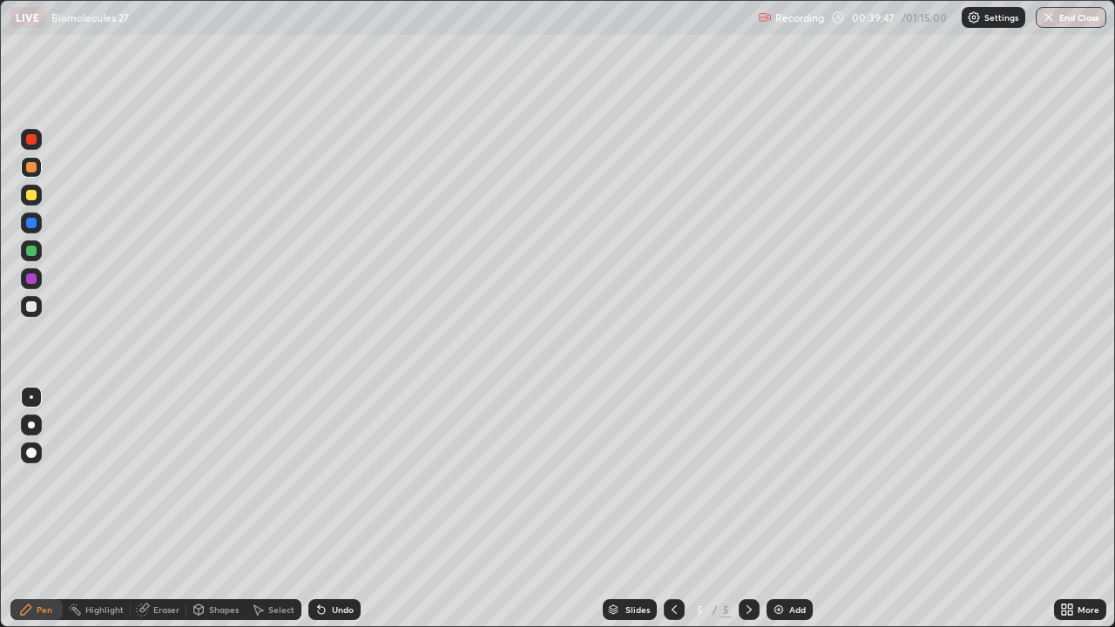
click at [31, 307] on div at bounding box center [31, 306] width 10 height 10
click at [169, 509] on div "Eraser" at bounding box center [166, 610] width 26 height 9
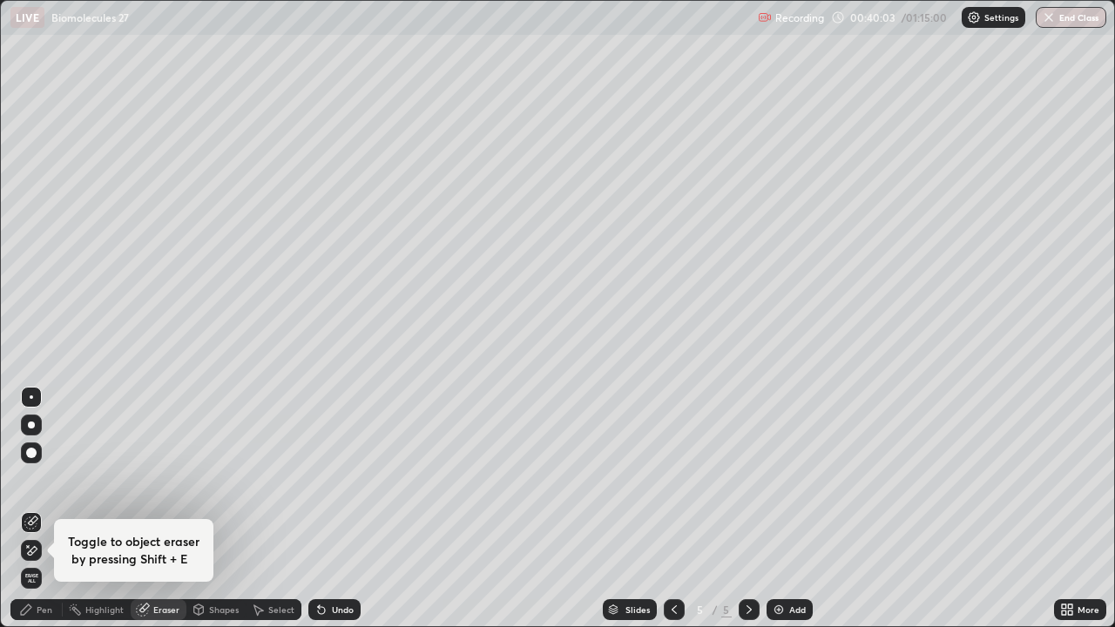
click at [47, 509] on div "Pen" at bounding box center [45, 610] width 16 height 9
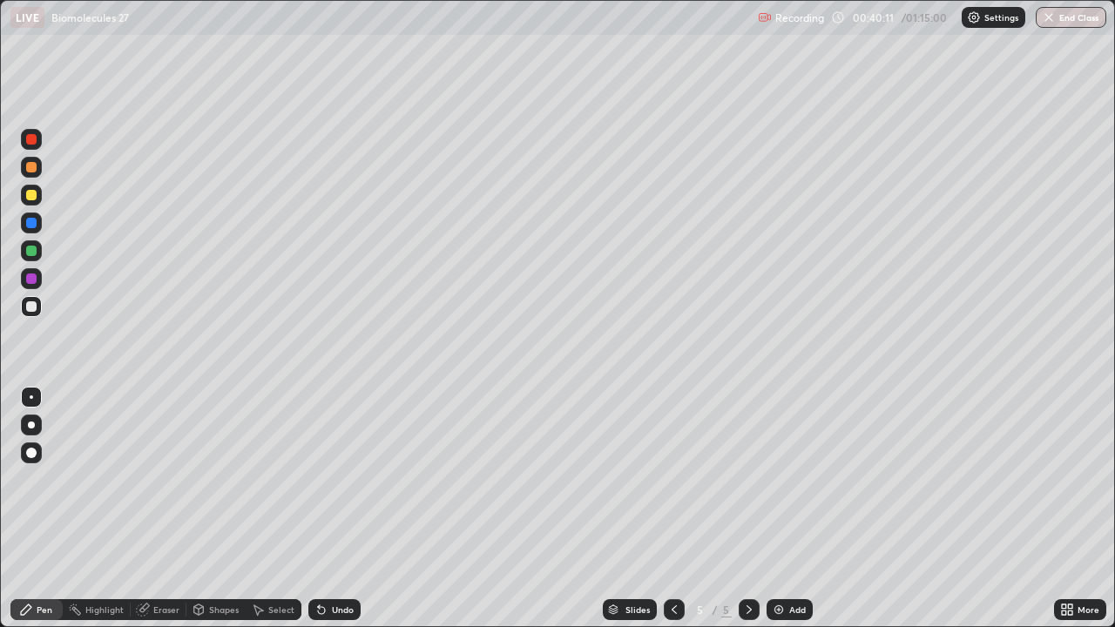
click at [279, 509] on div "Select" at bounding box center [281, 610] width 26 height 9
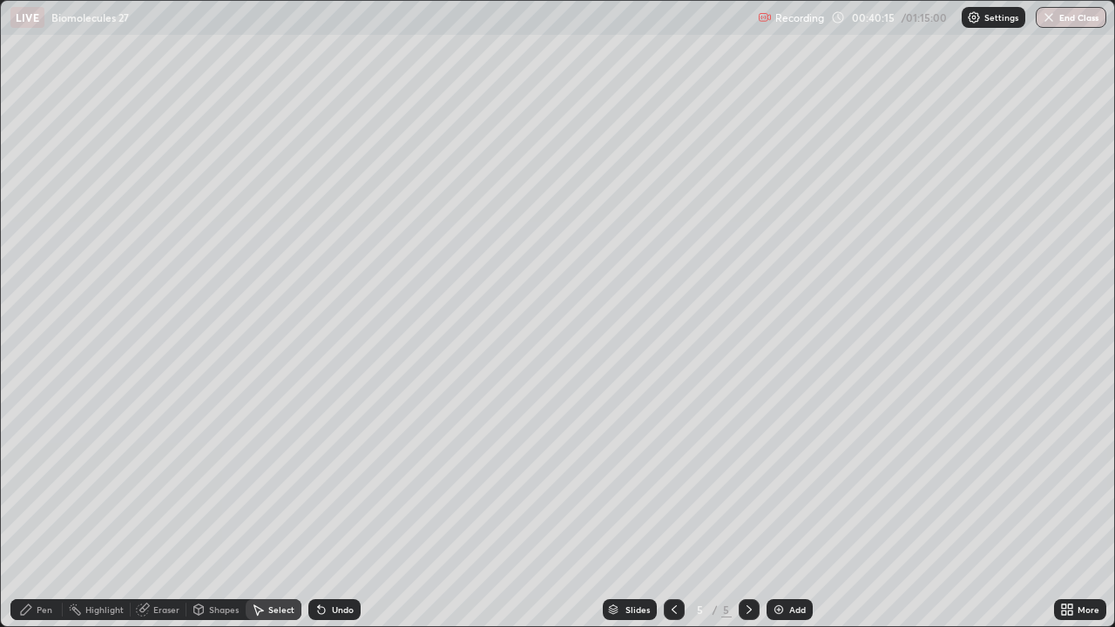
click at [42, 509] on div "Pen" at bounding box center [45, 610] width 16 height 9
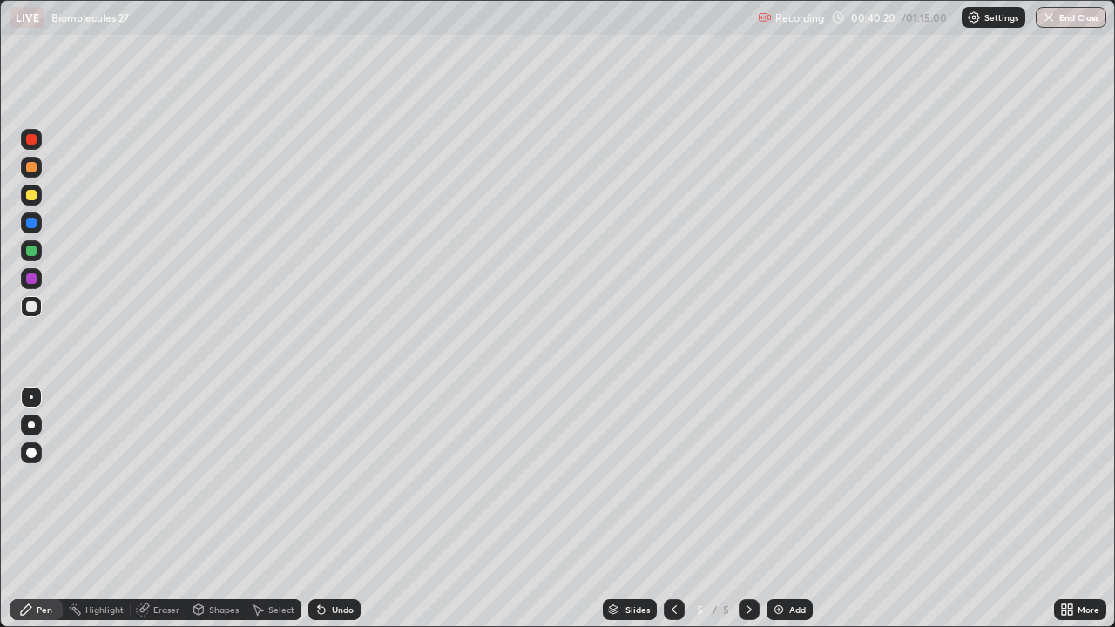
click at [31, 225] on div at bounding box center [31, 223] width 10 height 10
click at [31, 451] on div at bounding box center [31, 453] width 10 height 10
click at [163, 509] on div "Eraser" at bounding box center [166, 610] width 26 height 9
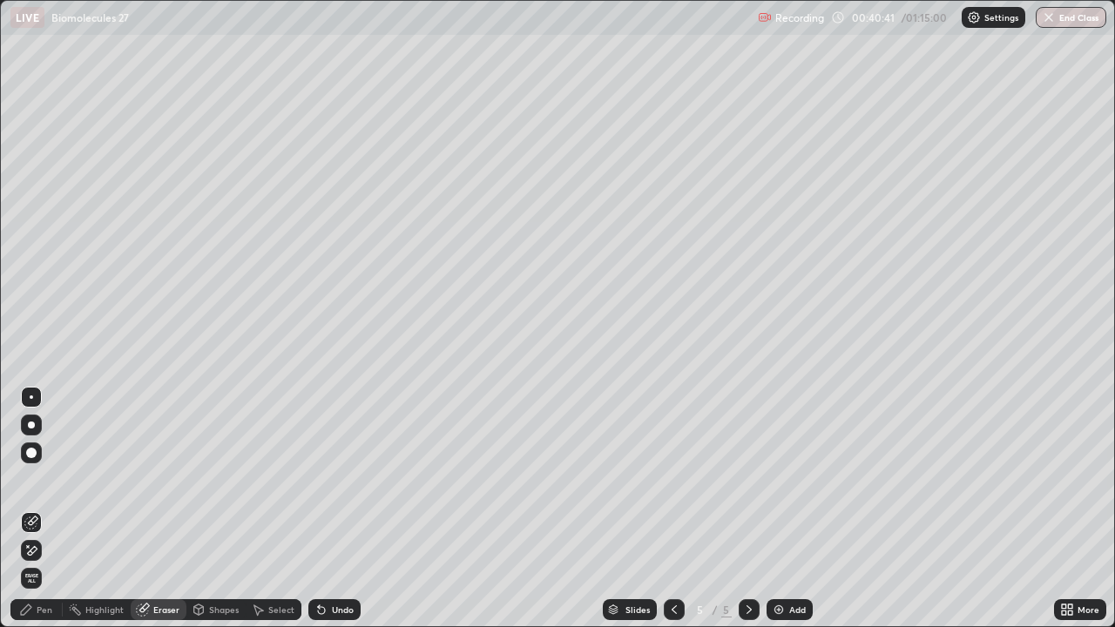
click at [44, 509] on div "Pen" at bounding box center [45, 610] width 16 height 9
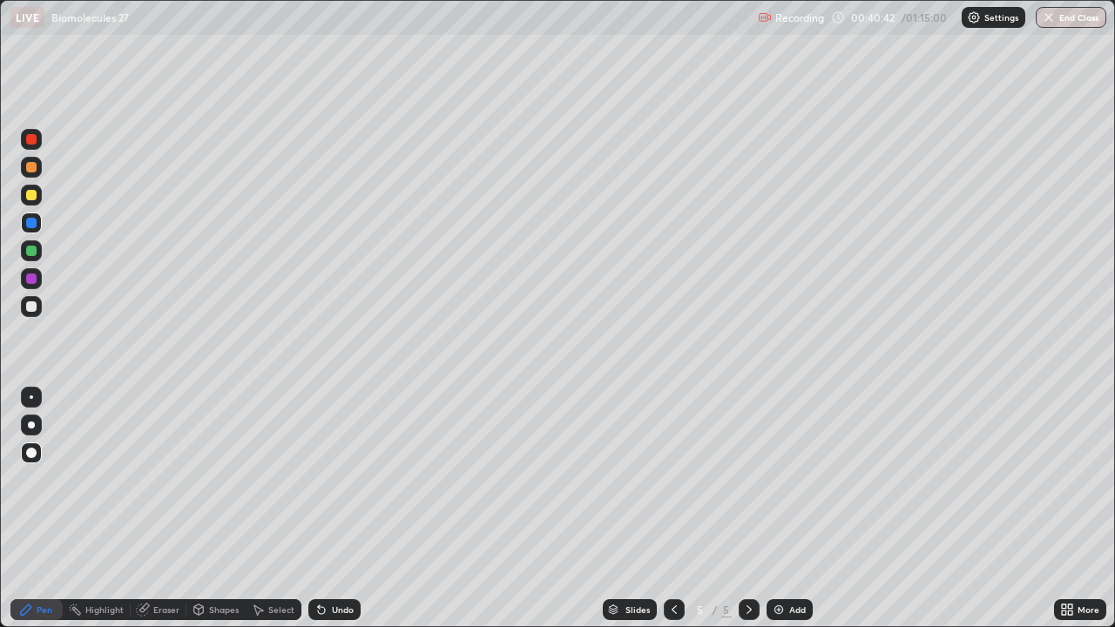
click at [30, 250] on div at bounding box center [31, 251] width 10 height 10
click at [35, 421] on div at bounding box center [31, 425] width 21 height 21
click at [31, 227] on div at bounding box center [31, 223] width 10 height 10
click at [33, 445] on div at bounding box center [31, 453] width 21 height 21
click at [146, 509] on icon at bounding box center [143, 610] width 14 height 14
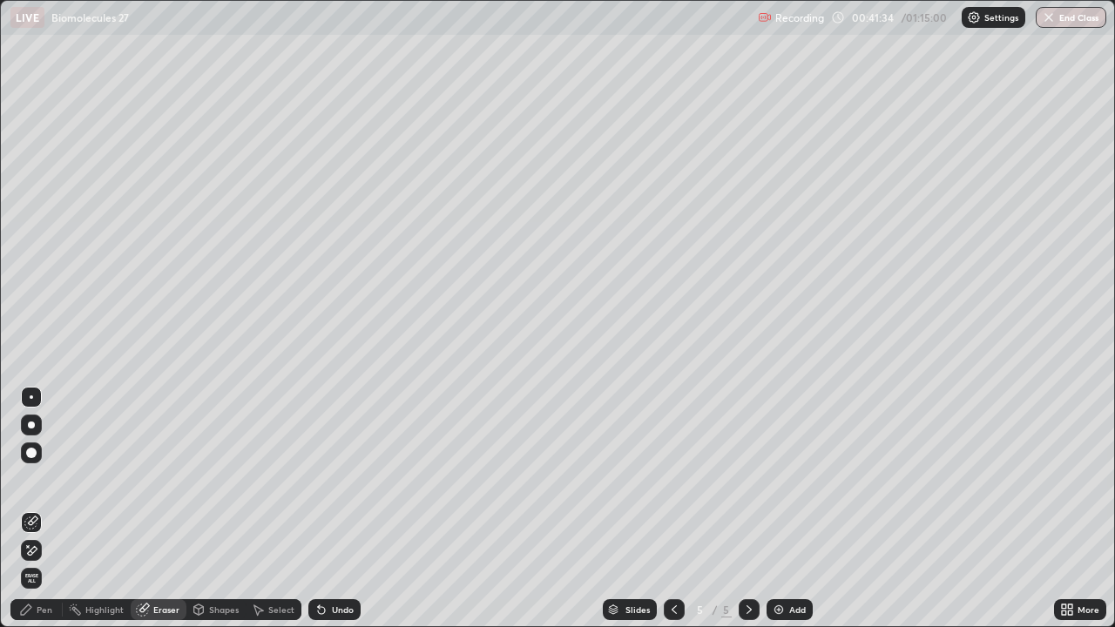
click at [44, 509] on div "Pen" at bounding box center [45, 610] width 16 height 9
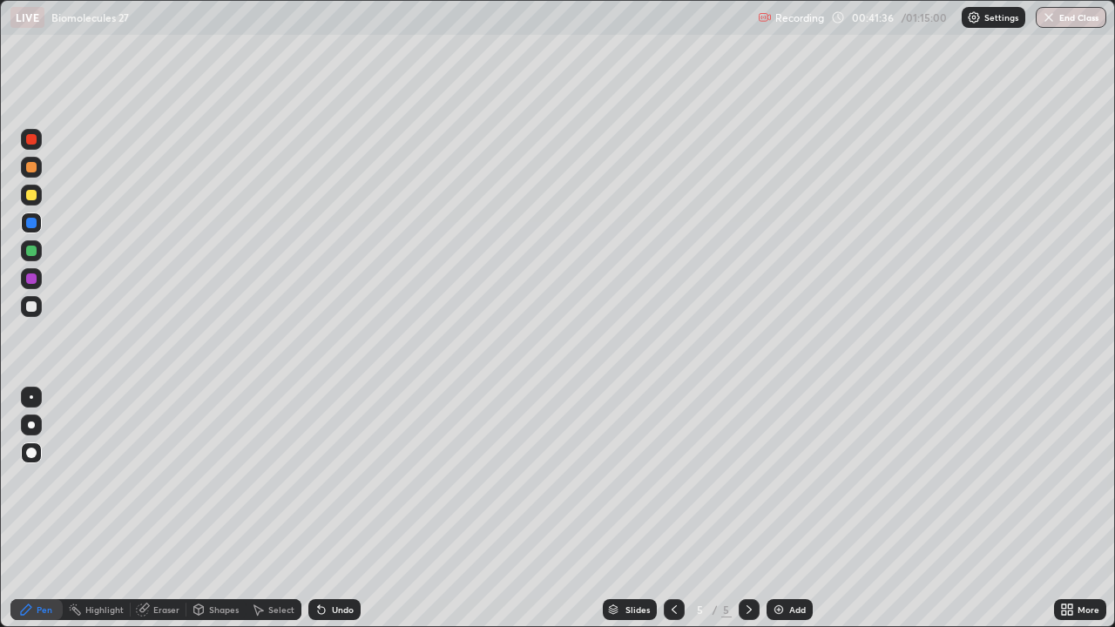
click at [268, 509] on div "Select" at bounding box center [281, 610] width 26 height 9
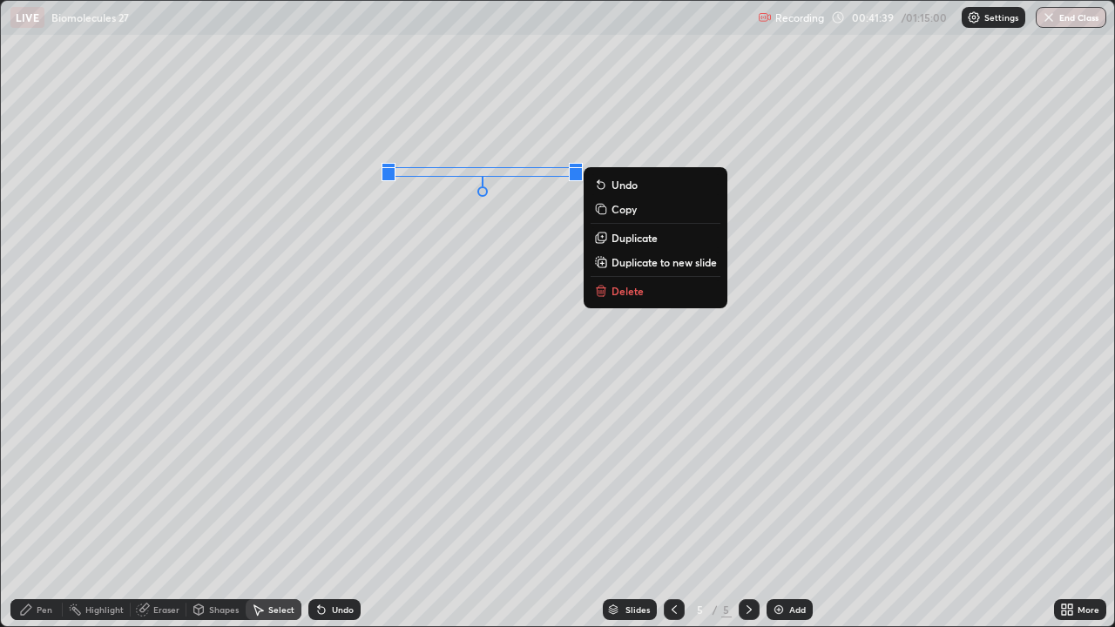
click at [630, 211] on p "Copy" at bounding box center [624, 209] width 25 height 14
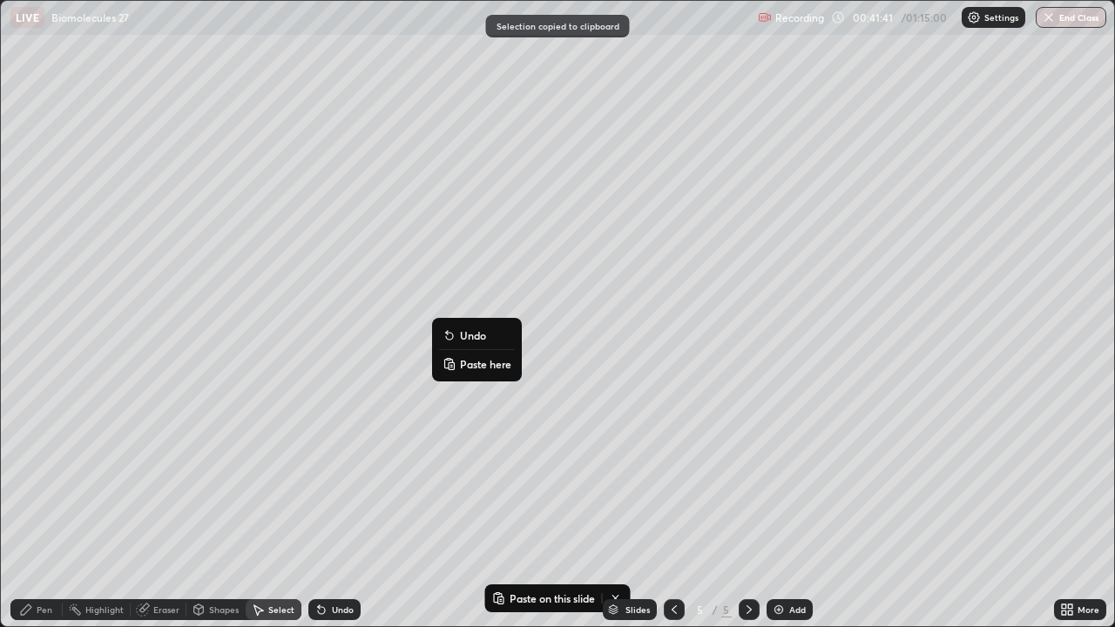
click at [477, 364] on p "Paste here" at bounding box center [485, 364] width 51 height 14
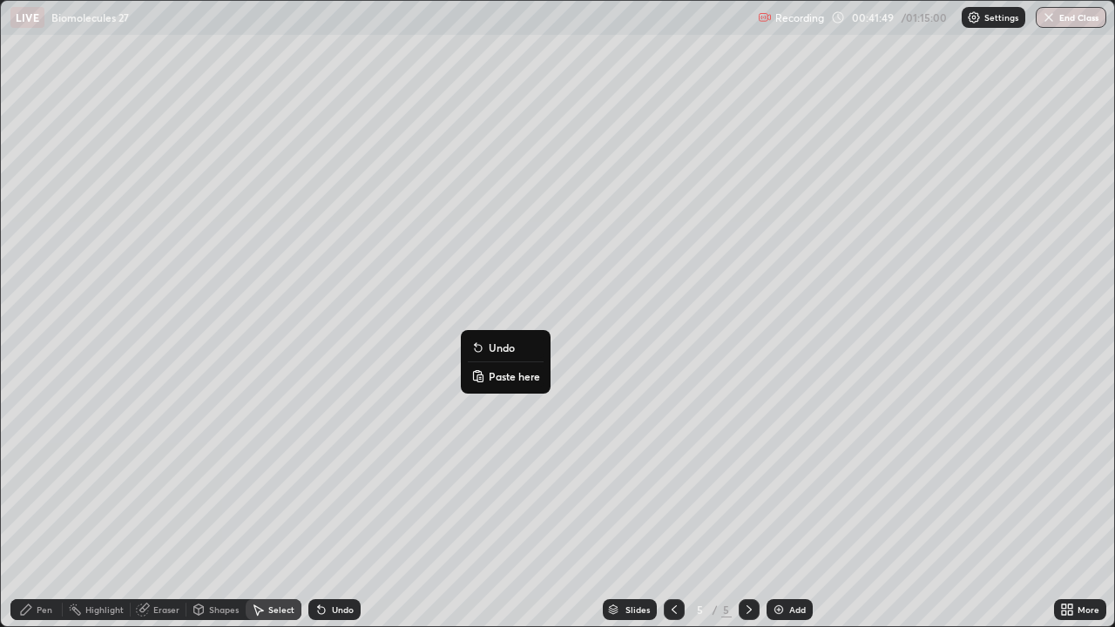
click at [431, 405] on div "0 ° Undo Copy Paste here Duplicate Duplicate to new slide Delete" at bounding box center [558, 314] width 1114 height 626
click at [37, 509] on div "Pen" at bounding box center [36, 609] width 52 height 21
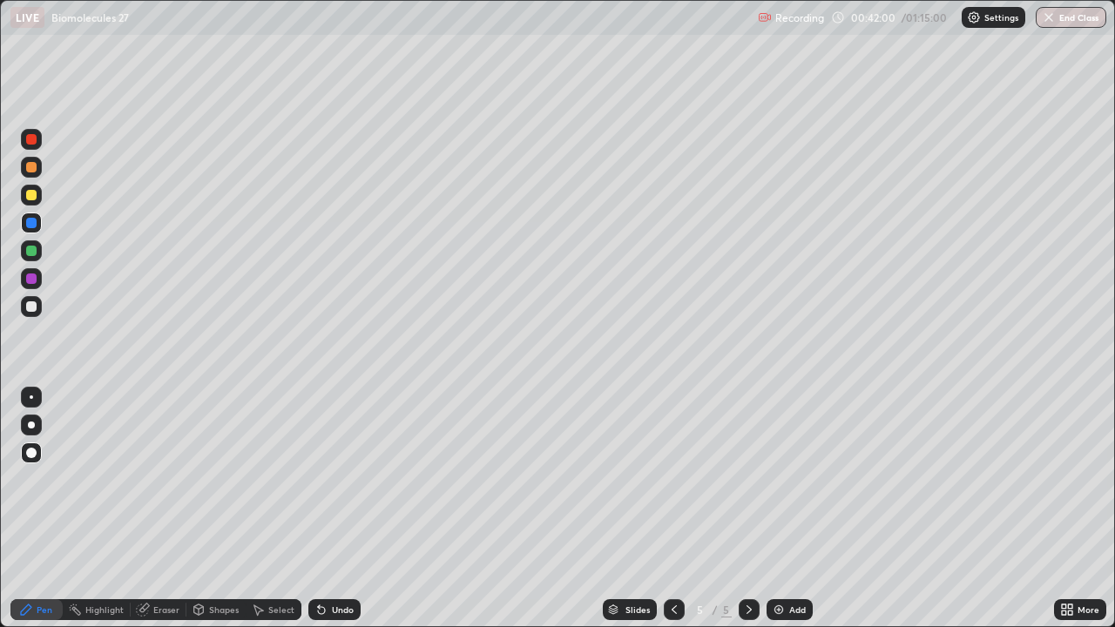
click at [32, 307] on div at bounding box center [31, 306] width 10 height 10
click at [36, 407] on div at bounding box center [31, 397] width 21 height 21
click at [36, 248] on div at bounding box center [31, 251] width 10 height 10
click at [344, 509] on div "Undo" at bounding box center [343, 610] width 22 height 9
click at [167, 509] on div "Eraser" at bounding box center [166, 610] width 26 height 9
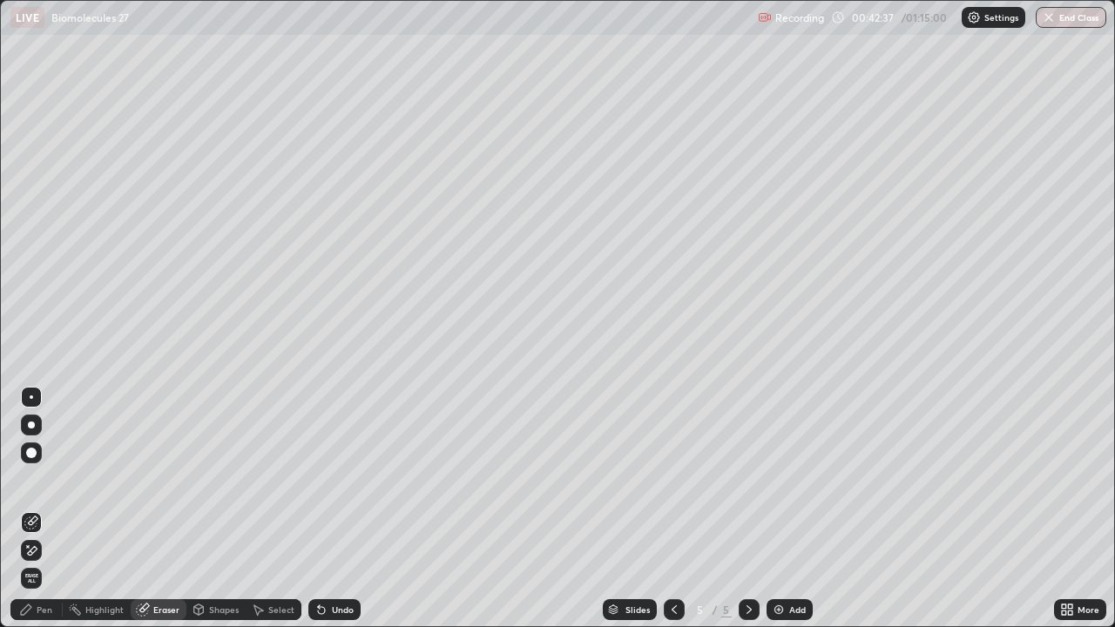
click at [35, 509] on div "Pen" at bounding box center [36, 609] width 52 height 21
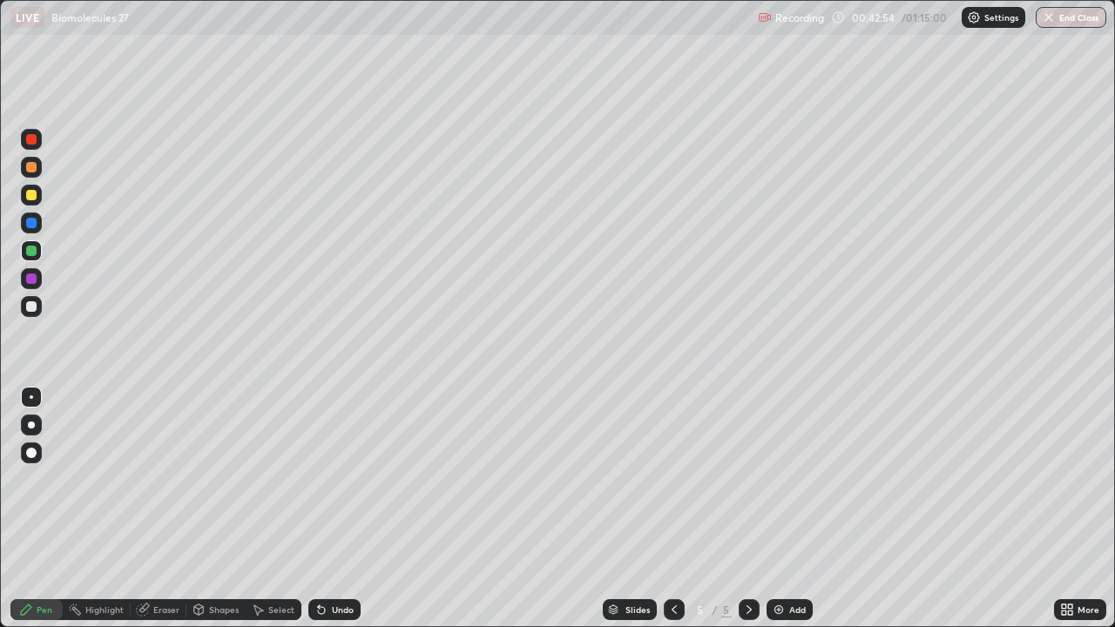
click at [170, 509] on div "Eraser" at bounding box center [166, 610] width 26 height 9
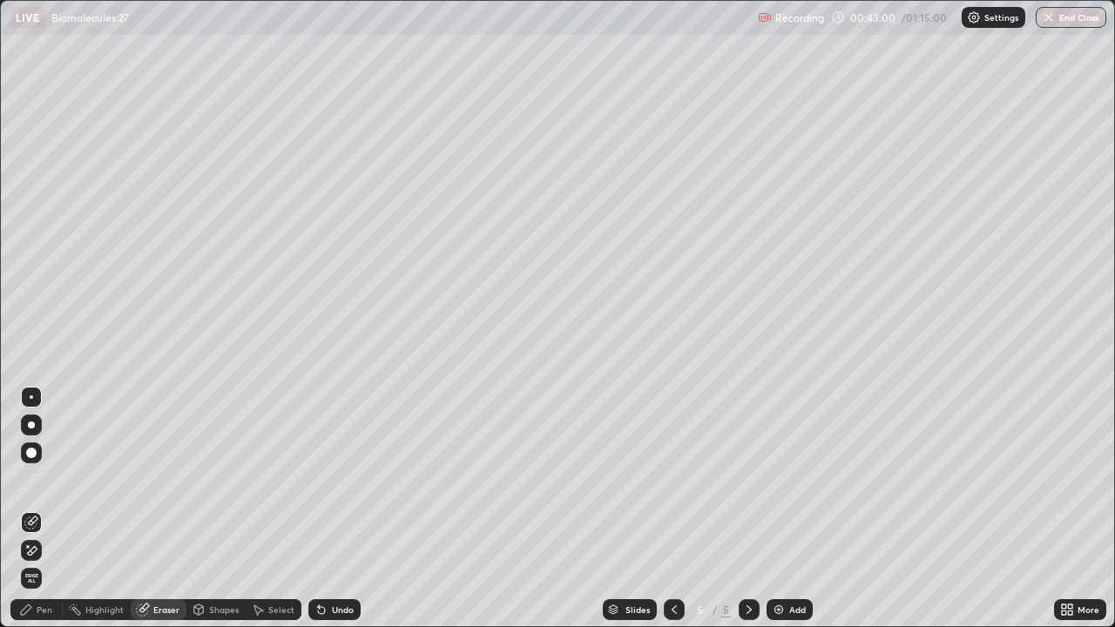
click at [46, 509] on div "Pen" at bounding box center [45, 610] width 16 height 9
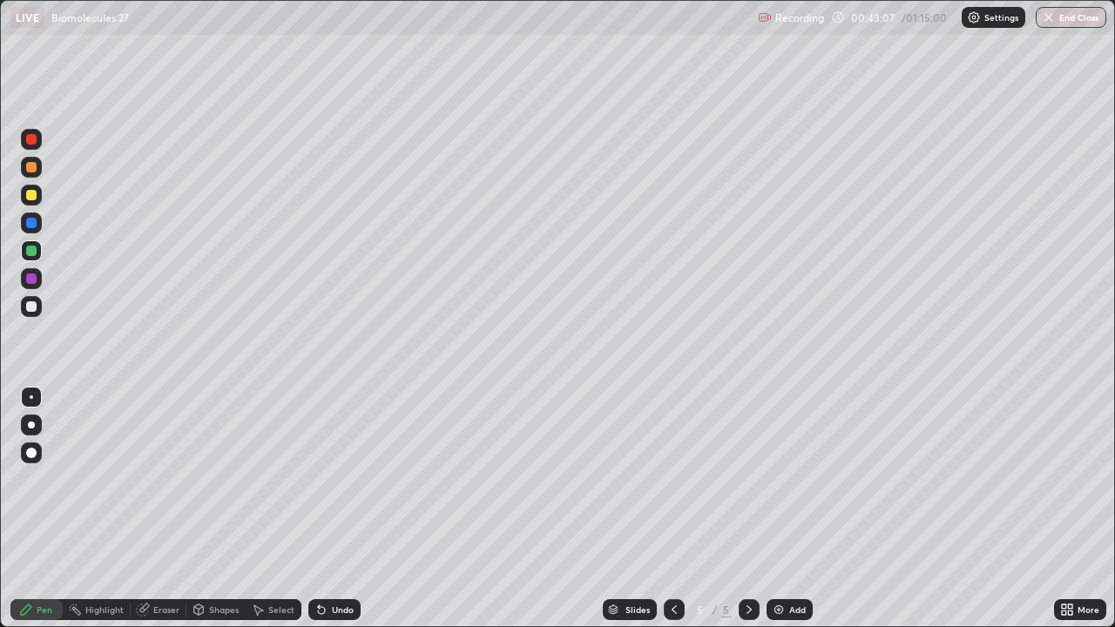
click at [31, 225] on div at bounding box center [31, 223] width 10 height 10
click at [31, 453] on div at bounding box center [31, 453] width 10 height 10
click at [176, 509] on div "Eraser" at bounding box center [166, 610] width 26 height 9
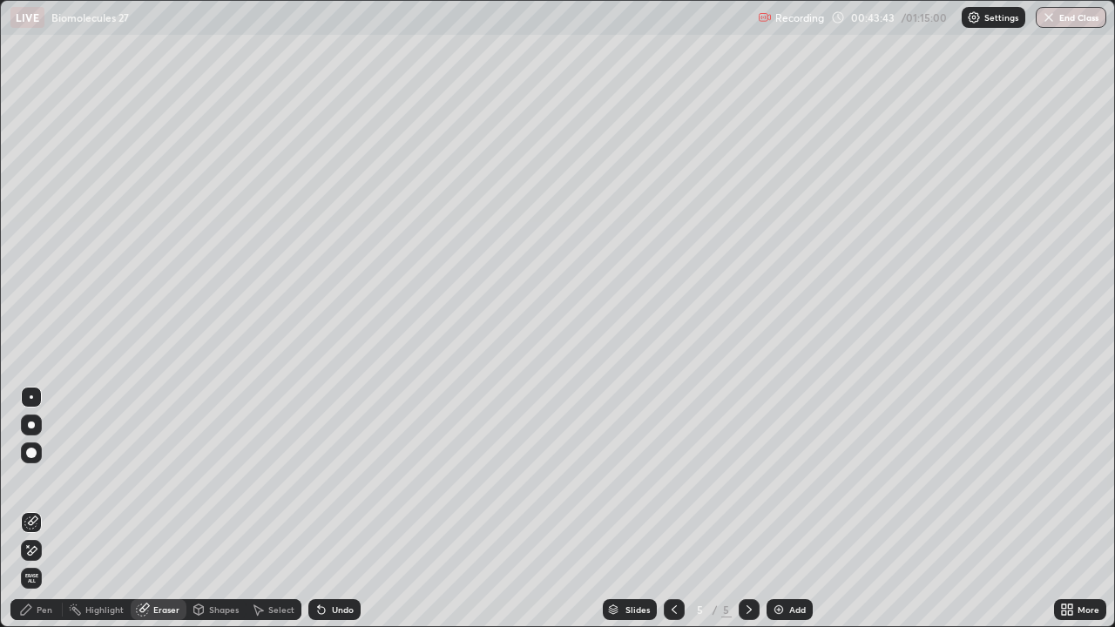
click at [45, 509] on div "Pen" at bounding box center [45, 610] width 16 height 9
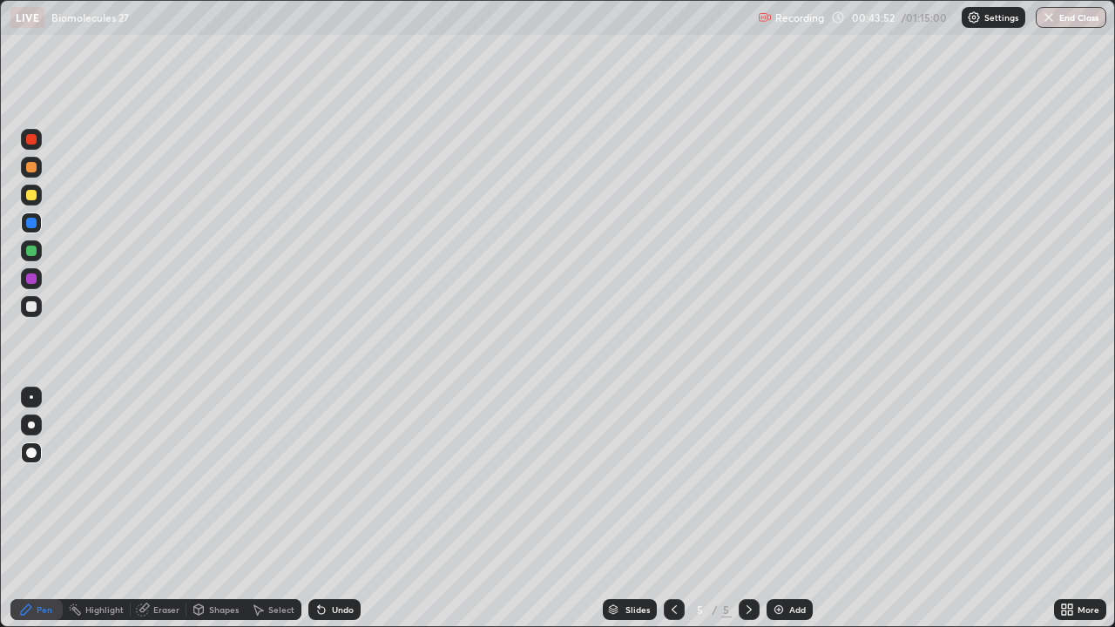
click at [31, 397] on div at bounding box center [31, 397] width 3 height 3
click at [30, 306] on div at bounding box center [31, 306] width 10 height 10
click at [338, 509] on div "Undo" at bounding box center [334, 609] width 52 height 21
click at [341, 509] on div "Undo" at bounding box center [334, 609] width 52 height 21
click at [286, 509] on div "Select" at bounding box center [281, 610] width 26 height 9
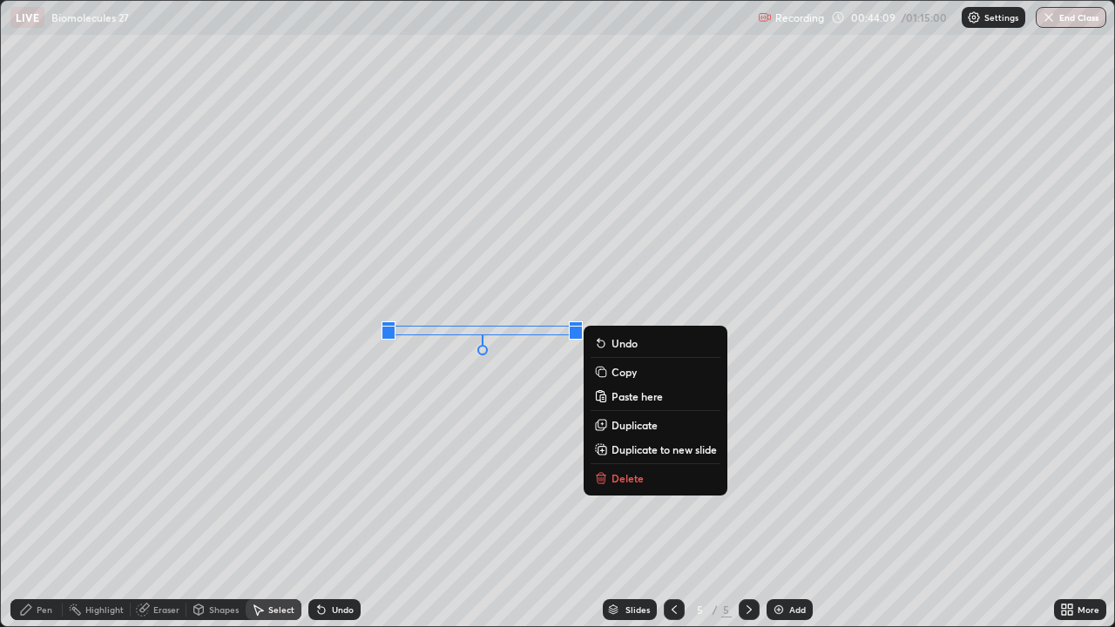
click at [624, 371] on p "Copy" at bounding box center [624, 372] width 25 height 14
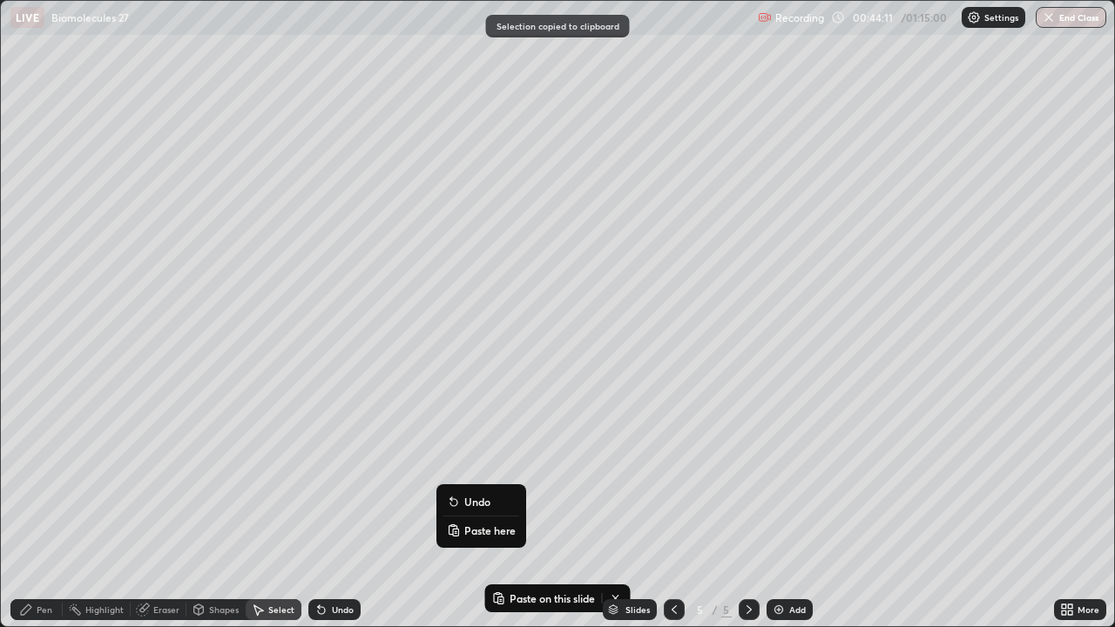
click at [477, 509] on p "Paste here" at bounding box center [489, 531] width 51 height 14
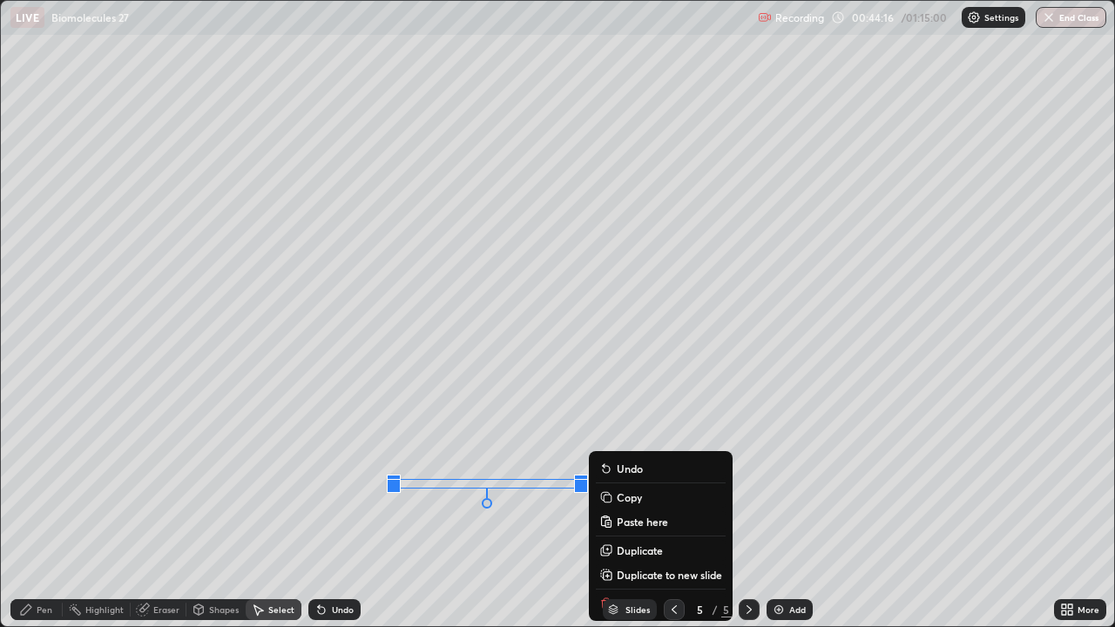
click at [460, 509] on div "0 ° Undo Copy Paste here Duplicate Duplicate to new slide Delete" at bounding box center [558, 314] width 1114 height 626
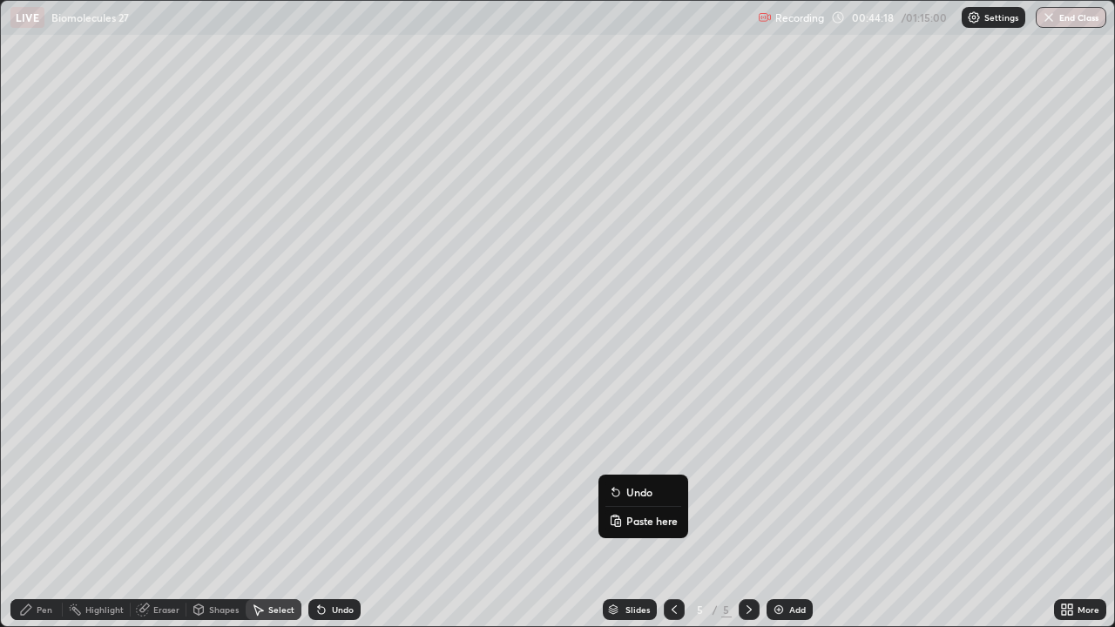
click at [644, 509] on p "Paste here" at bounding box center [651, 521] width 51 height 14
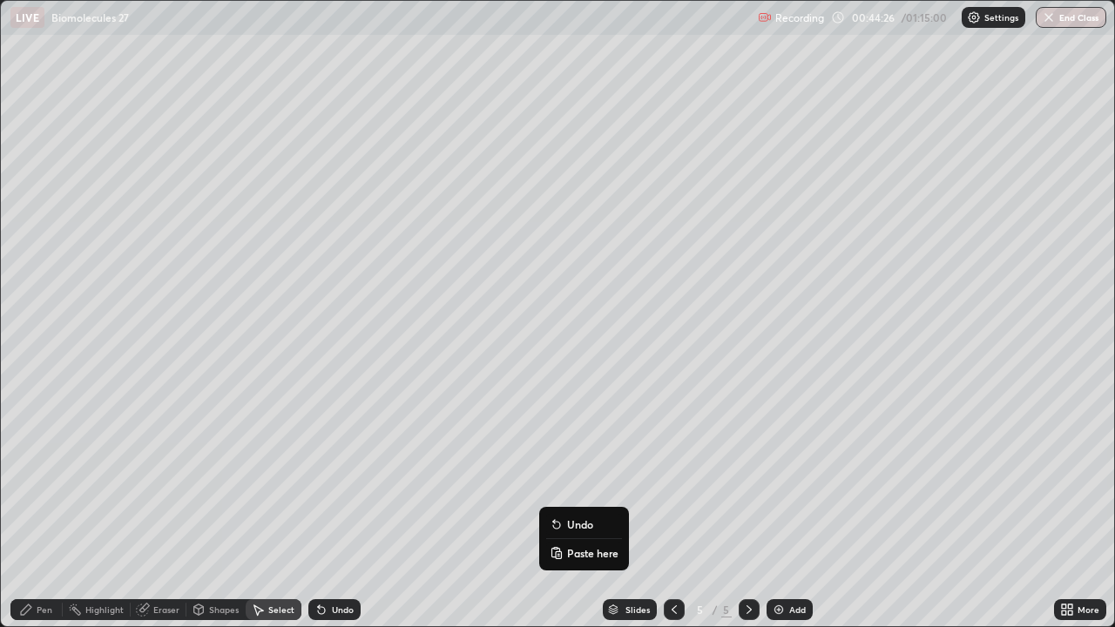
click at [583, 509] on p "Paste here" at bounding box center [592, 553] width 51 height 14
click at [504, 509] on div "0 ° Undo Copy Paste here Duplicate Duplicate to new slide Delete" at bounding box center [558, 314] width 1114 height 626
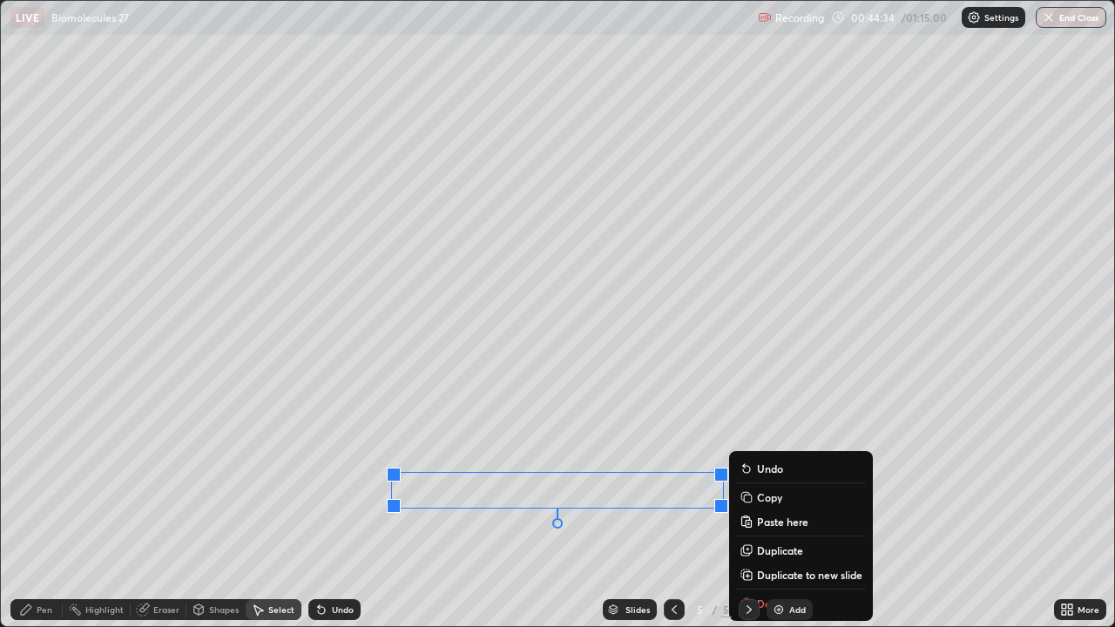
click at [582, 509] on div "0 ° Undo Copy Paste here Duplicate Duplicate to new slide Delete" at bounding box center [558, 314] width 1114 height 626
click at [766, 492] on p "Copy" at bounding box center [769, 498] width 25 height 14
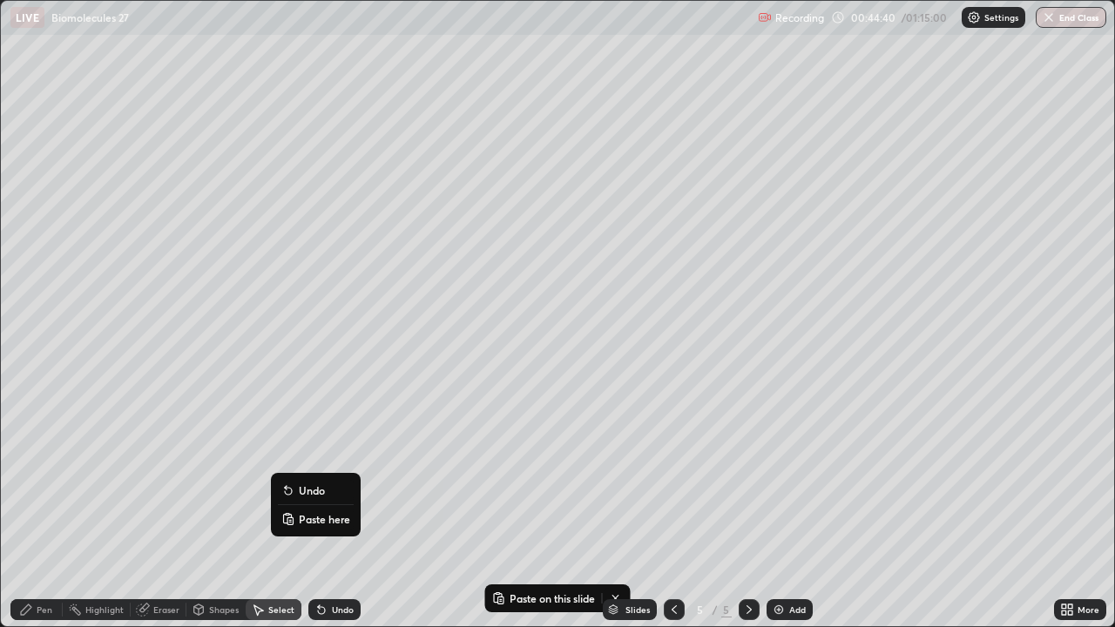
click at [317, 509] on p "Paste here" at bounding box center [324, 519] width 51 height 14
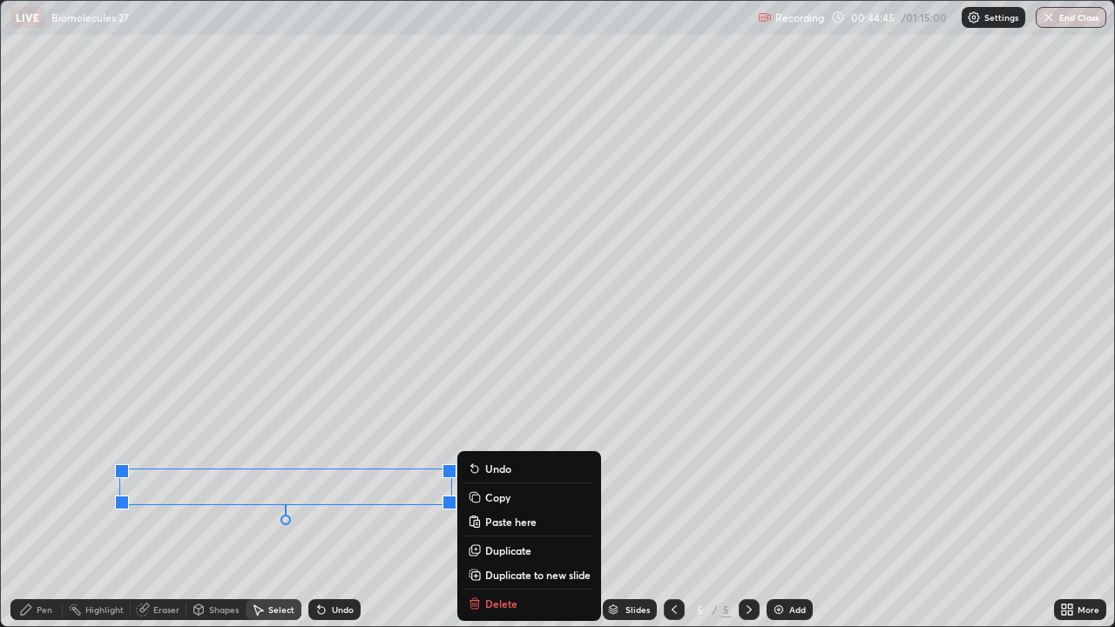
click at [218, 509] on div "0 ° Undo Copy Paste here Duplicate Duplicate to new slide Delete" at bounding box center [558, 314] width 1114 height 626
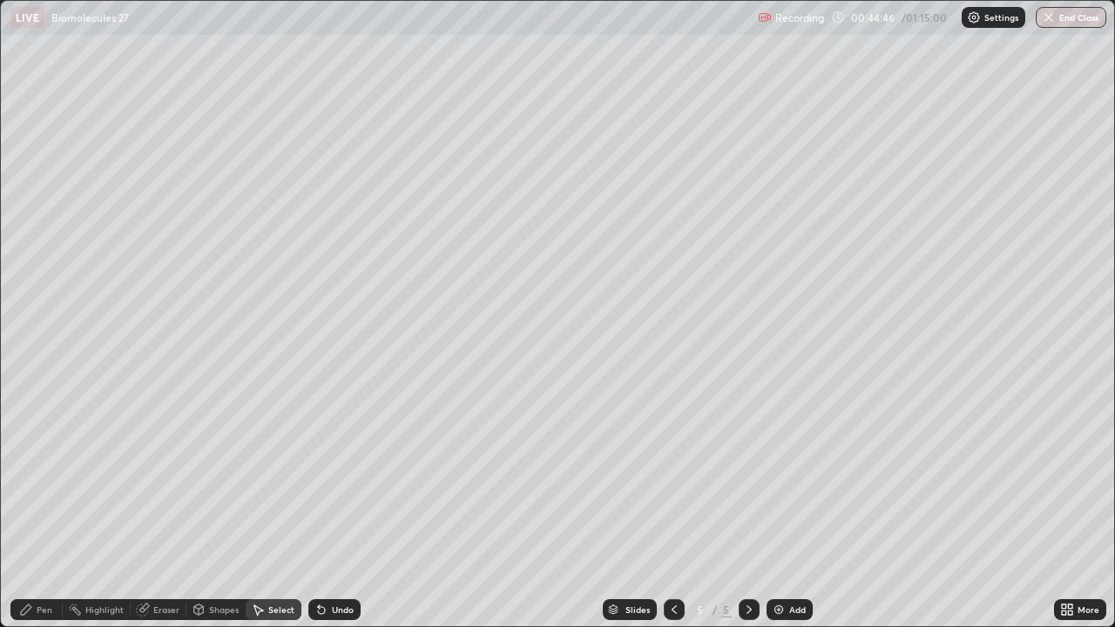
click at [160, 509] on div "Eraser" at bounding box center [166, 610] width 26 height 9
click at [344, 509] on div "Undo" at bounding box center [343, 610] width 22 height 9
click at [42, 509] on div "Pen" at bounding box center [45, 610] width 16 height 9
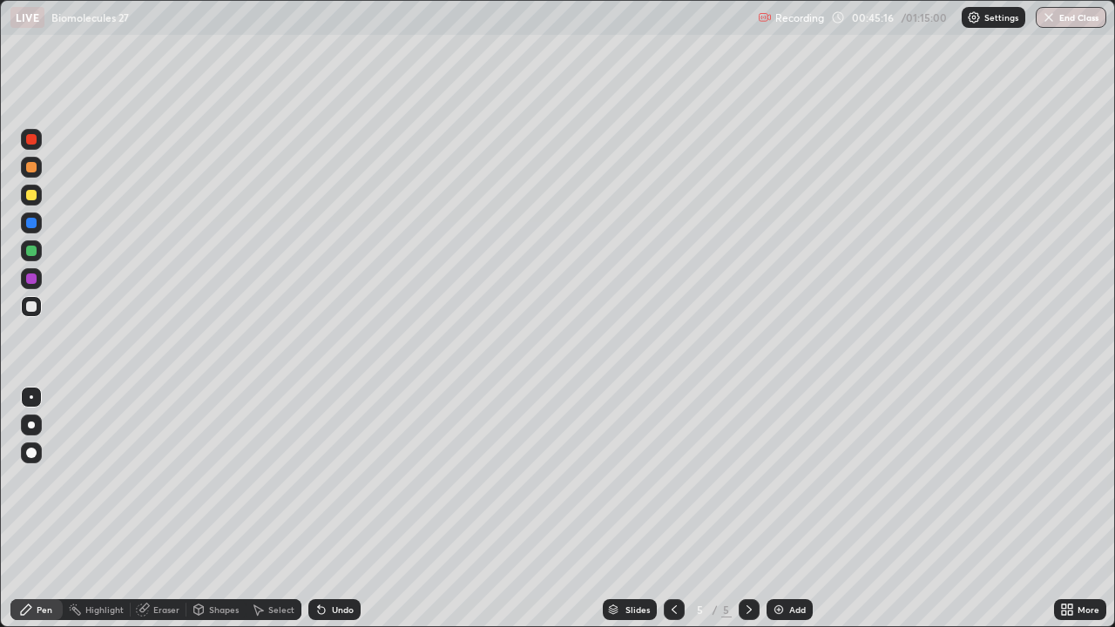
click at [328, 509] on div "Undo" at bounding box center [334, 609] width 52 height 21
click at [31, 250] on div at bounding box center [31, 251] width 10 height 10
click at [28, 167] on div at bounding box center [31, 167] width 10 height 10
click at [342, 509] on div "Undo" at bounding box center [330, 610] width 59 height 35
click at [786, 509] on div "Add" at bounding box center [790, 609] width 46 height 21
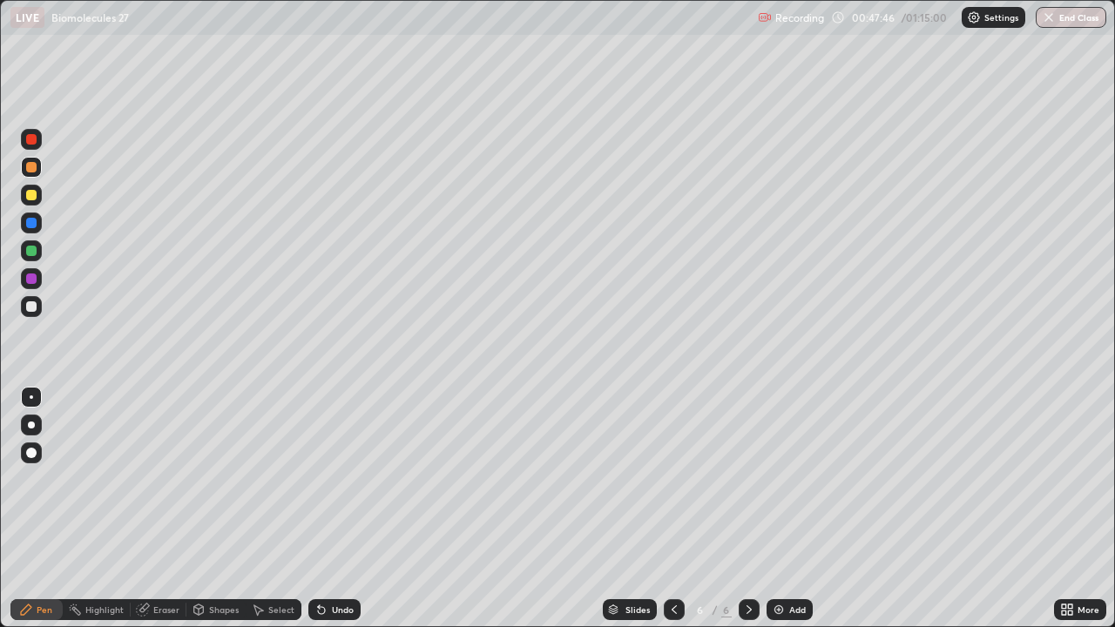
click at [31, 305] on div at bounding box center [31, 306] width 10 height 10
click at [667, 509] on div at bounding box center [674, 609] width 21 height 21
click at [167, 509] on div "Eraser" at bounding box center [166, 610] width 26 height 9
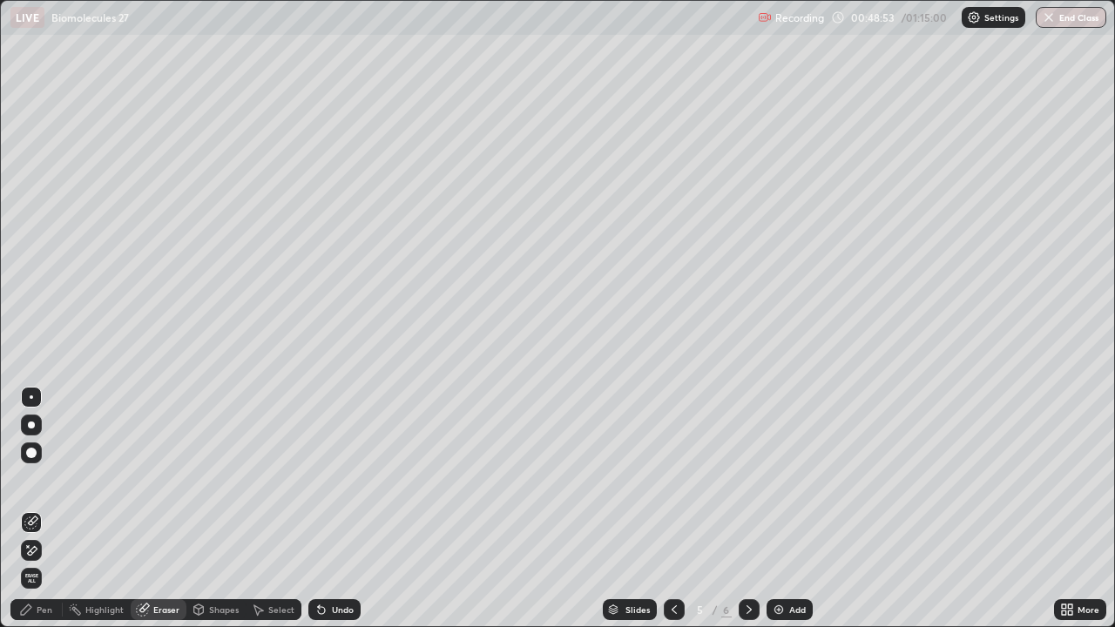
click at [47, 509] on div "Pen" at bounding box center [45, 610] width 16 height 9
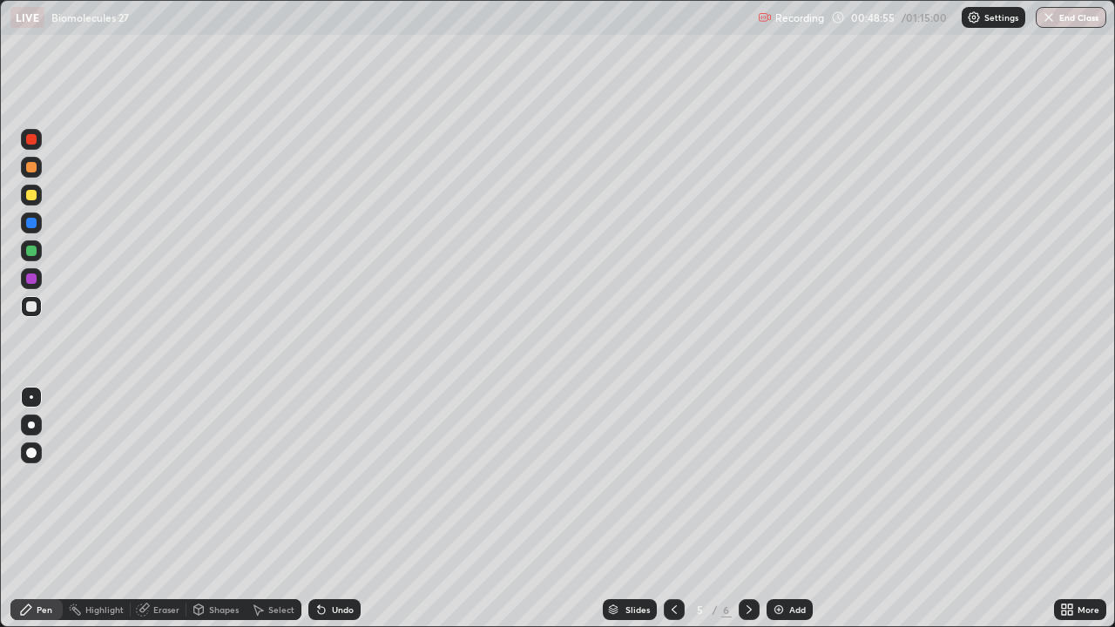
click at [34, 251] on div at bounding box center [31, 251] width 10 height 10
click at [747, 509] on icon at bounding box center [749, 610] width 5 height 9
click at [33, 303] on div at bounding box center [31, 306] width 10 height 10
click at [342, 509] on div "Undo" at bounding box center [343, 610] width 22 height 9
click at [796, 509] on div "Add" at bounding box center [797, 610] width 17 height 9
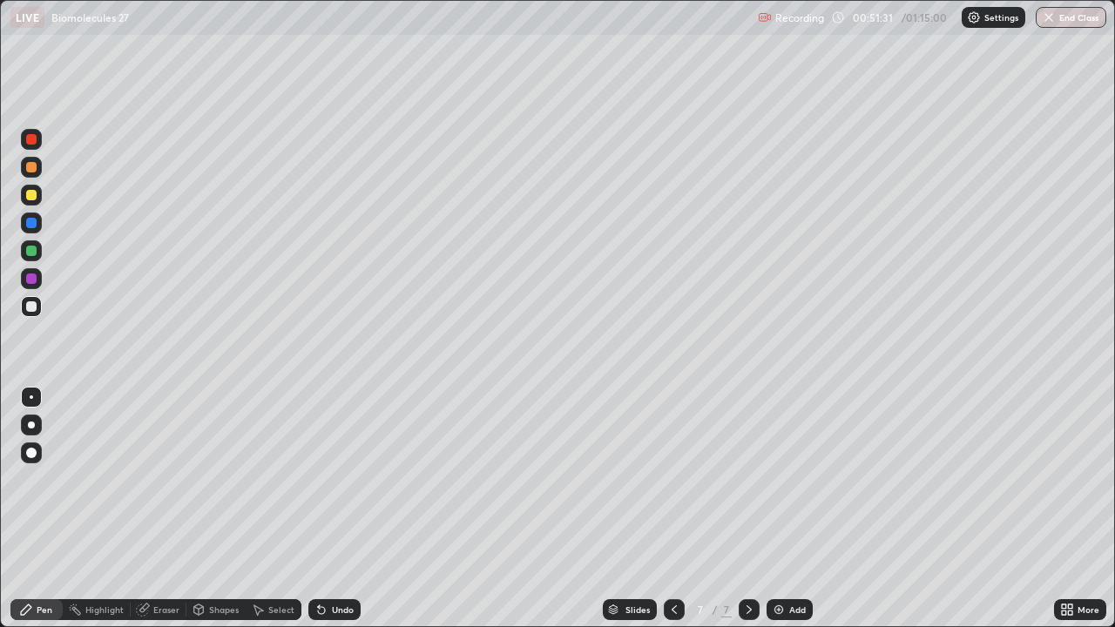
click at [29, 254] on div at bounding box center [31, 251] width 10 height 10
click at [32, 222] on div at bounding box center [31, 223] width 10 height 10
click at [30, 198] on div at bounding box center [31, 195] width 10 height 10
click at [30, 247] on div at bounding box center [31, 251] width 10 height 10
click at [33, 226] on div at bounding box center [31, 223] width 10 height 10
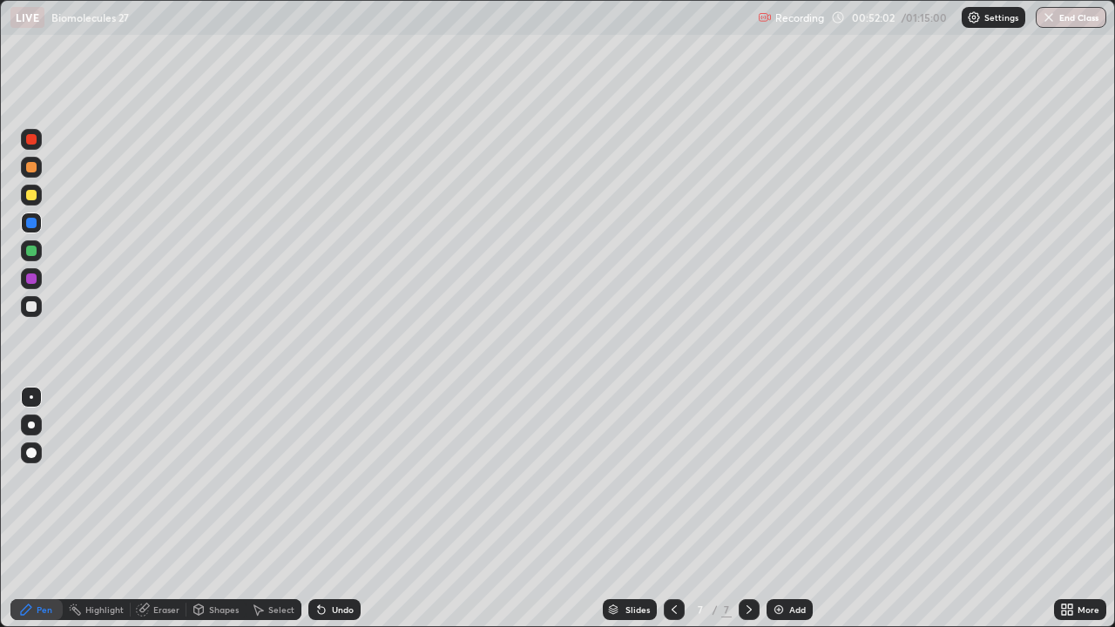
click at [161, 509] on div "Eraser" at bounding box center [166, 610] width 26 height 9
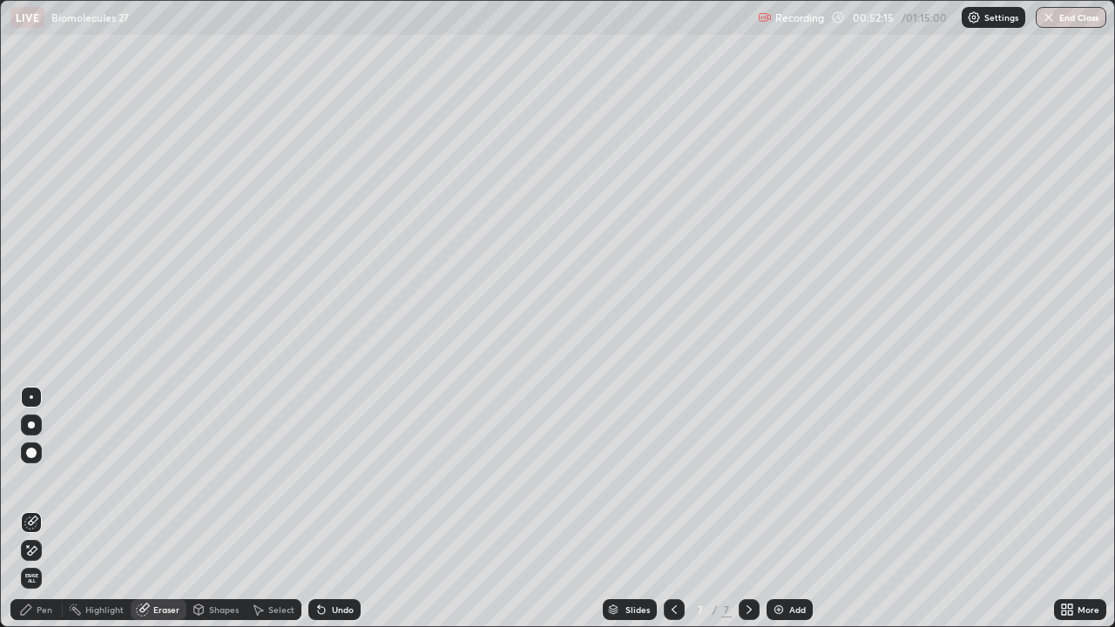
click at [42, 509] on div "Pen" at bounding box center [45, 610] width 16 height 9
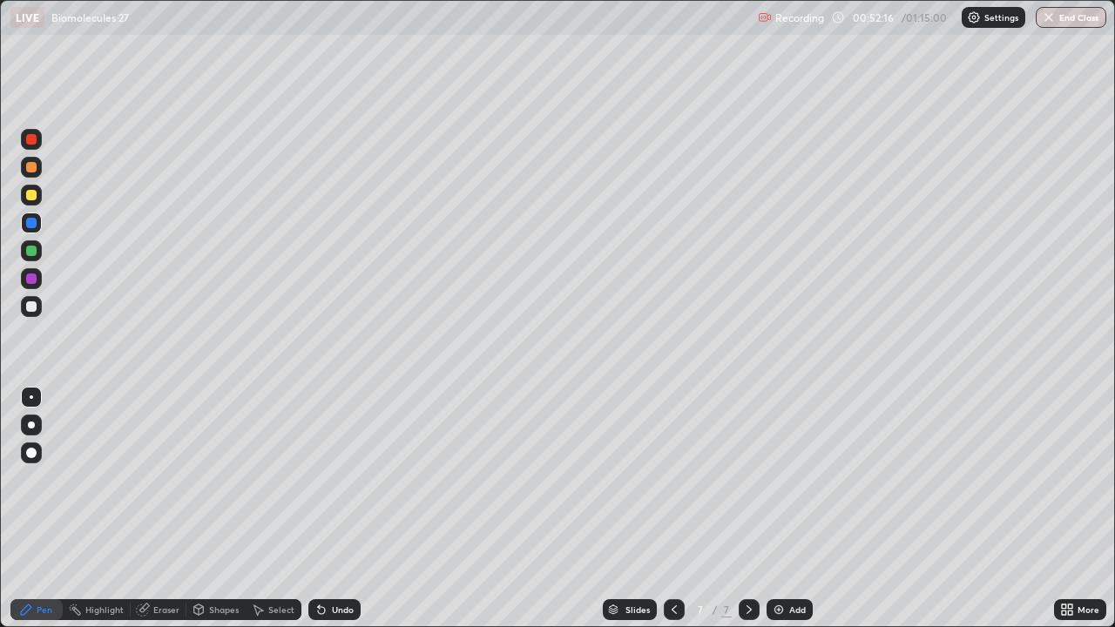
click at [34, 224] on div at bounding box center [31, 223] width 10 height 10
click at [33, 444] on div at bounding box center [31, 453] width 21 height 21
click at [333, 509] on div "Undo" at bounding box center [334, 609] width 52 height 21
click at [30, 248] on div at bounding box center [31, 251] width 10 height 10
click at [31, 397] on div at bounding box center [31, 397] width 3 height 3
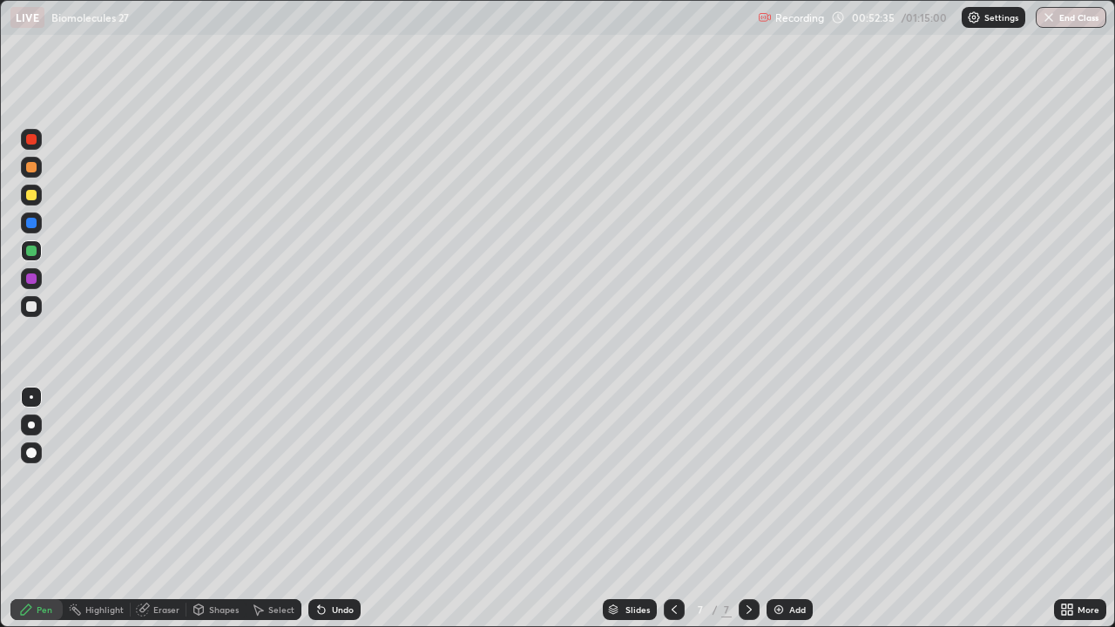
click at [29, 227] on div at bounding box center [31, 223] width 10 height 10
click at [31, 224] on div at bounding box center [31, 223] width 10 height 10
click at [32, 250] on div at bounding box center [31, 251] width 10 height 10
click at [152, 509] on div "Eraser" at bounding box center [159, 609] width 56 height 21
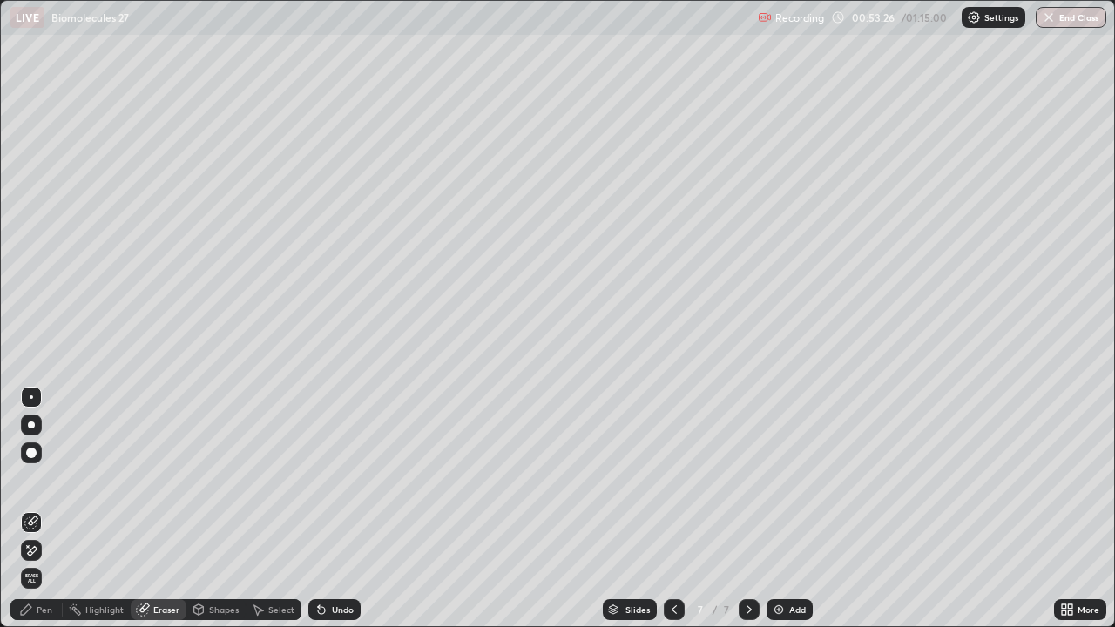
click at [672, 509] on icon at bounding box center [674, 610] width 14 height 14
click at [1073, 509] on icon at bounding box center [1067, 610] width 14 height 14
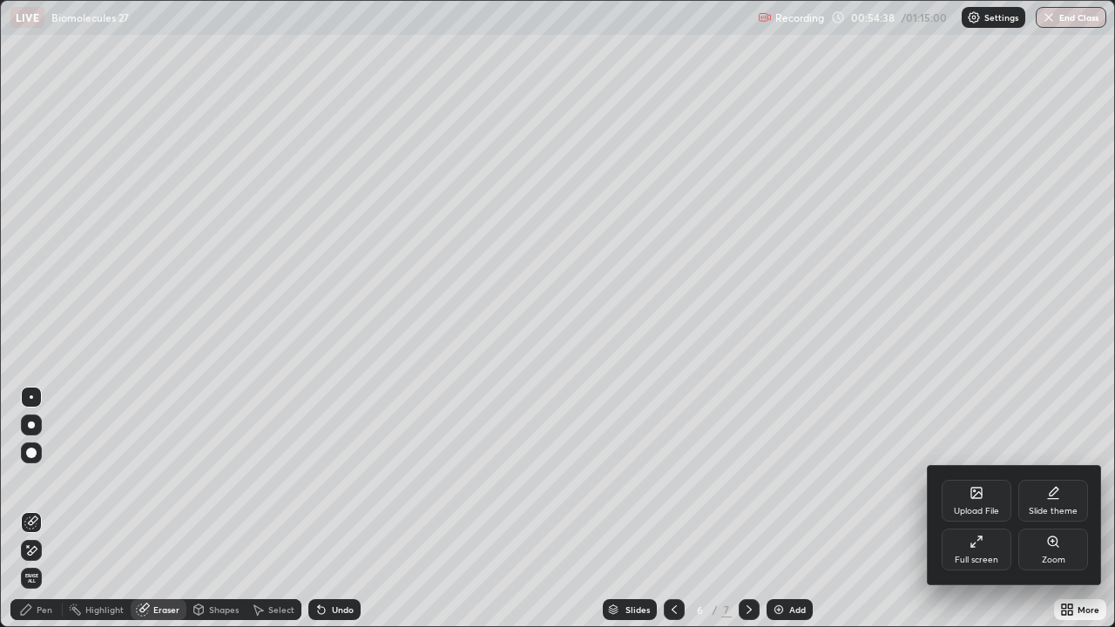
click at [972, 509] on icon at bounding box center [974, 545] width 4 height 4
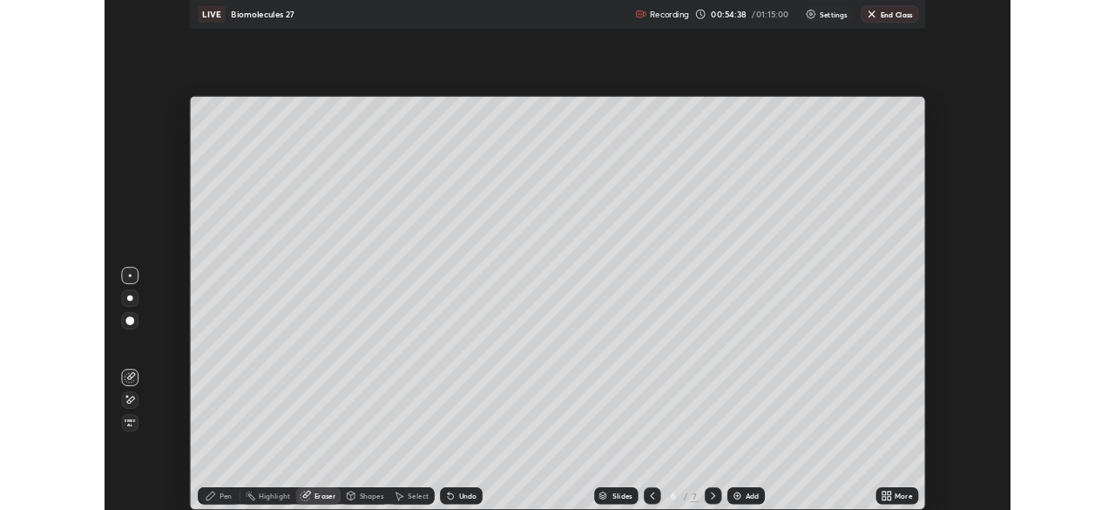
scroll to position [86623, 86018]
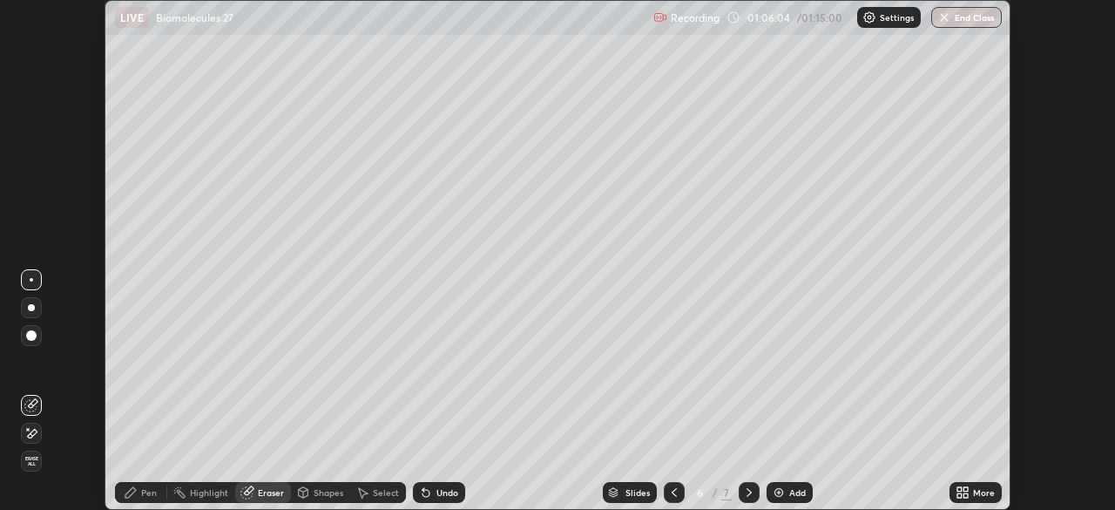
click at [972, 21] on button "End Class" at bounding box center [966, 17] width 71 height 21
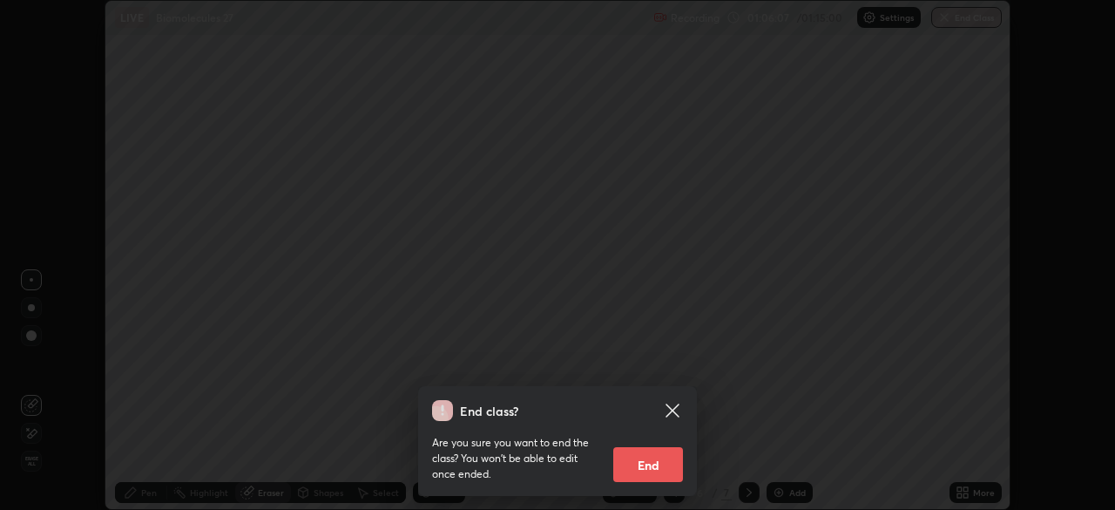
click at [662, 462] on button "End" at bounding box center [648, 464] width 70 height 35
